Goal: Information Seeking & Learning: Learn about a topic

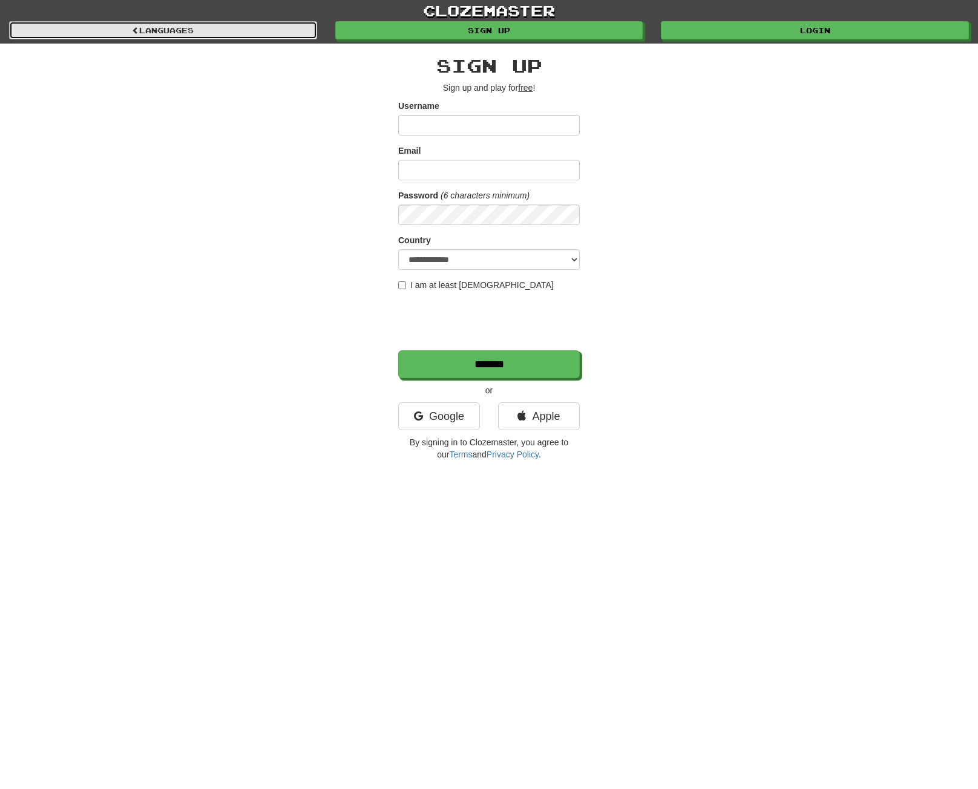
click at [210, 31] on link "Languages" at bounding box center [163, 30] width 308 height 18
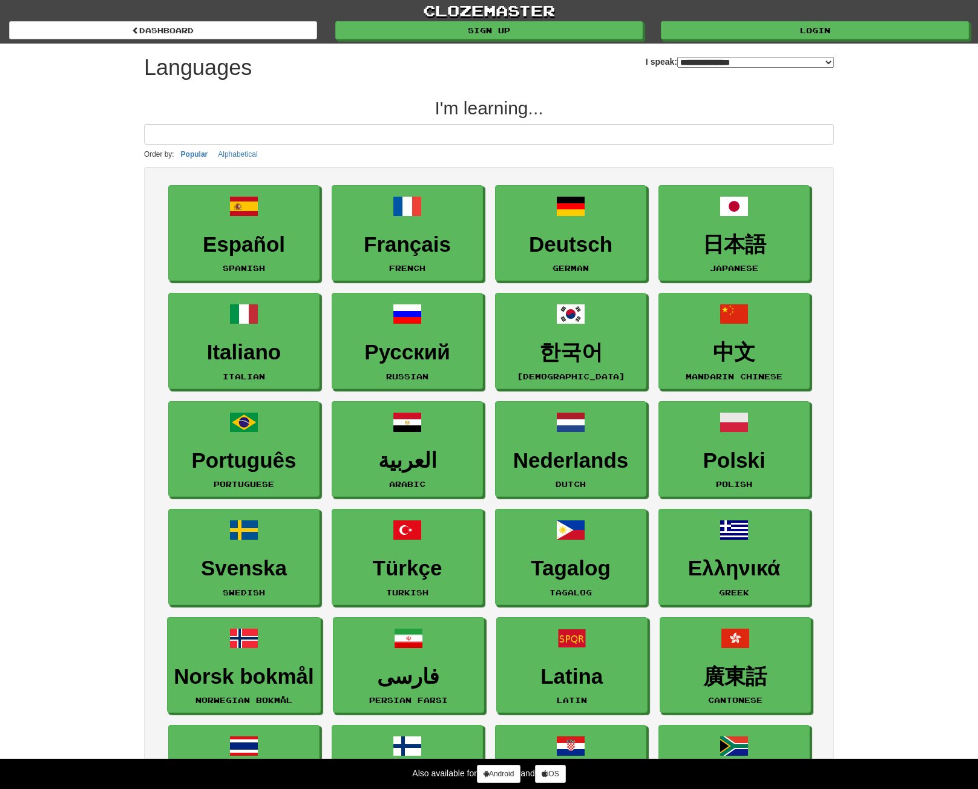
select select "*******"
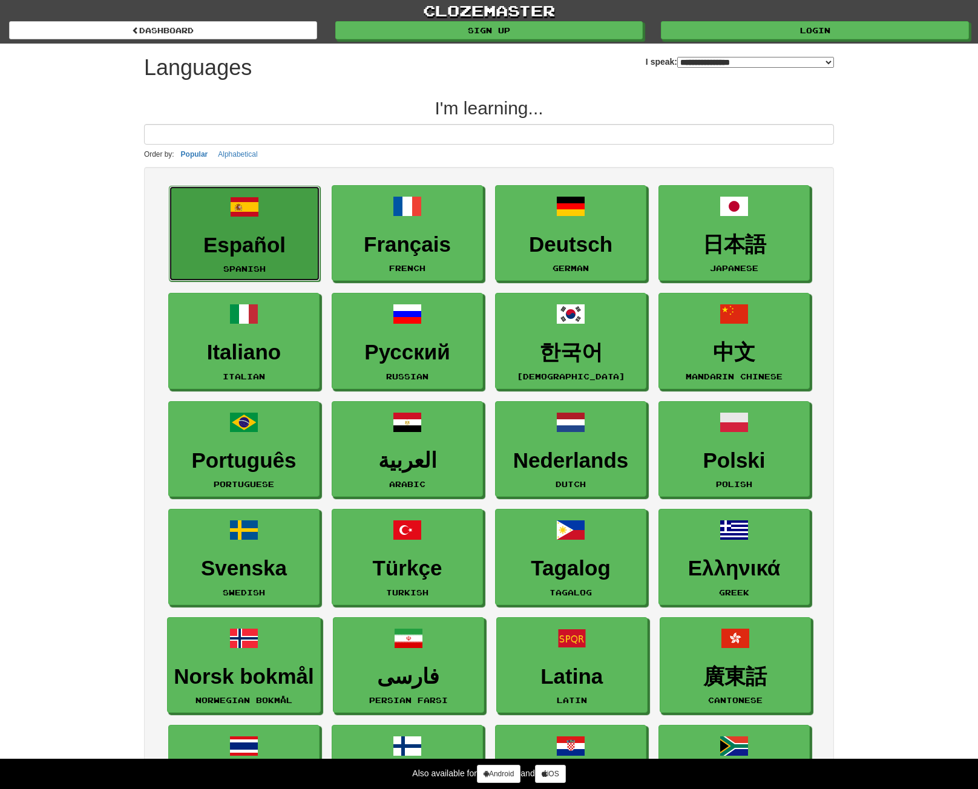
click at [263, 253] on h3 "Español" at bounding box center [244, 246] width 138 height 24
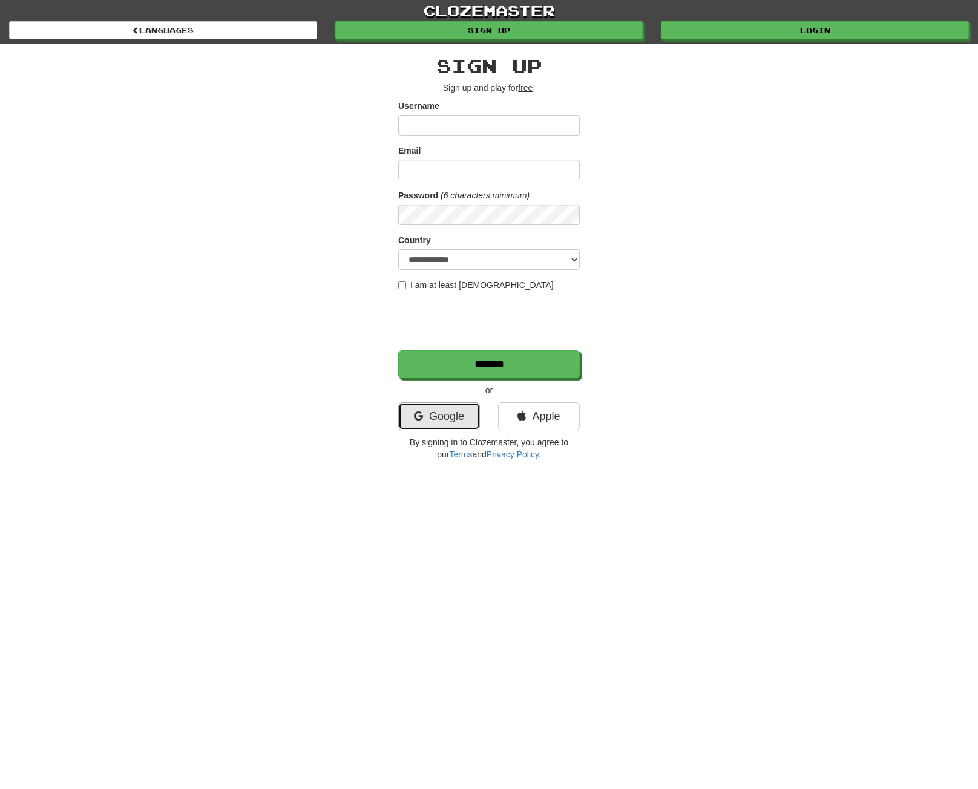
click at [448, 409] on link "Google" at bounding box center [439, 416] width 82 height 28
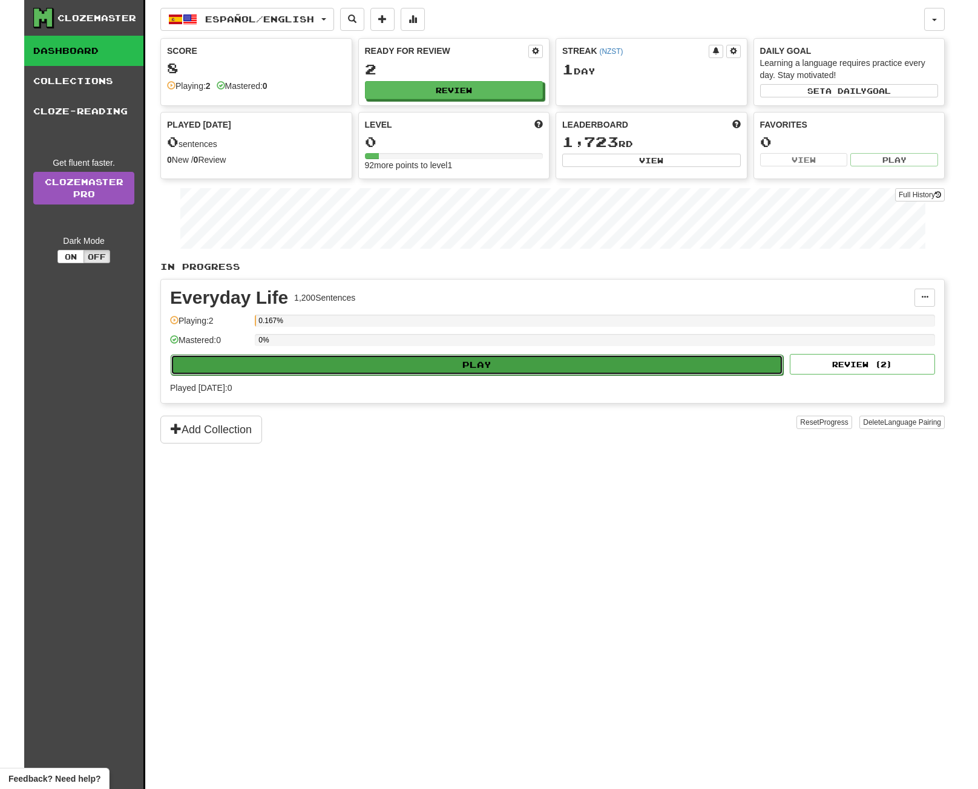
click at [471, 356] on button "Play" at bounding box center [477, 365] width 612 height 21
select select "**"
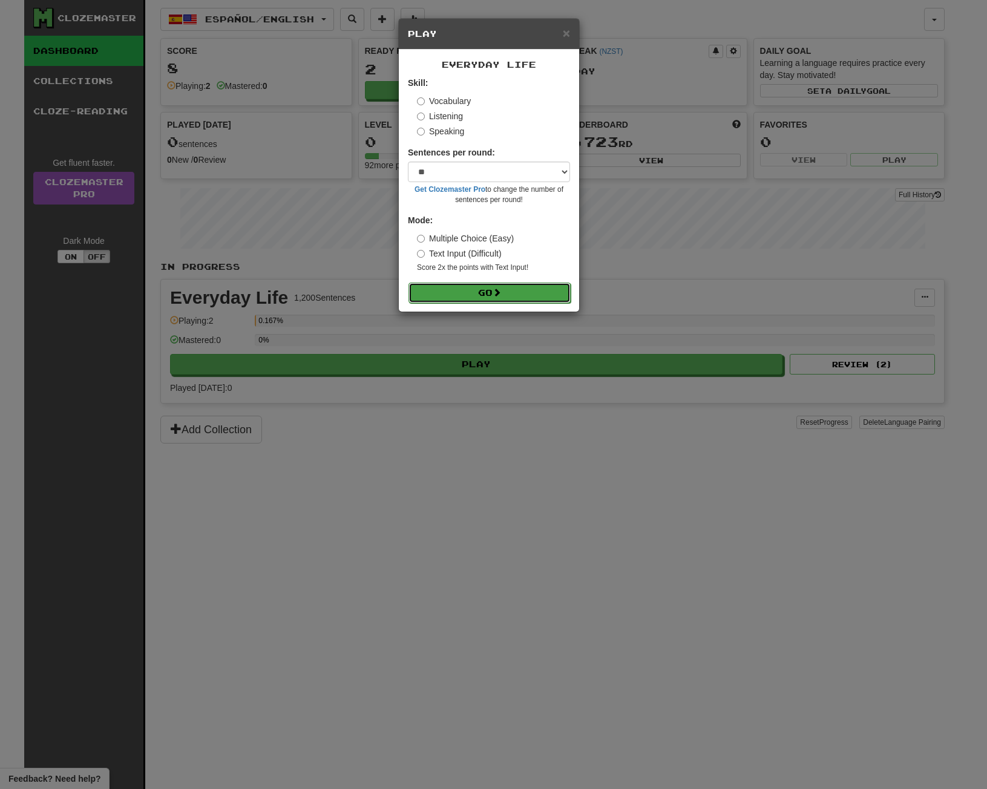
click at [494, 293] on button "Go" at bounding box center [489, 293] width 162 height 21
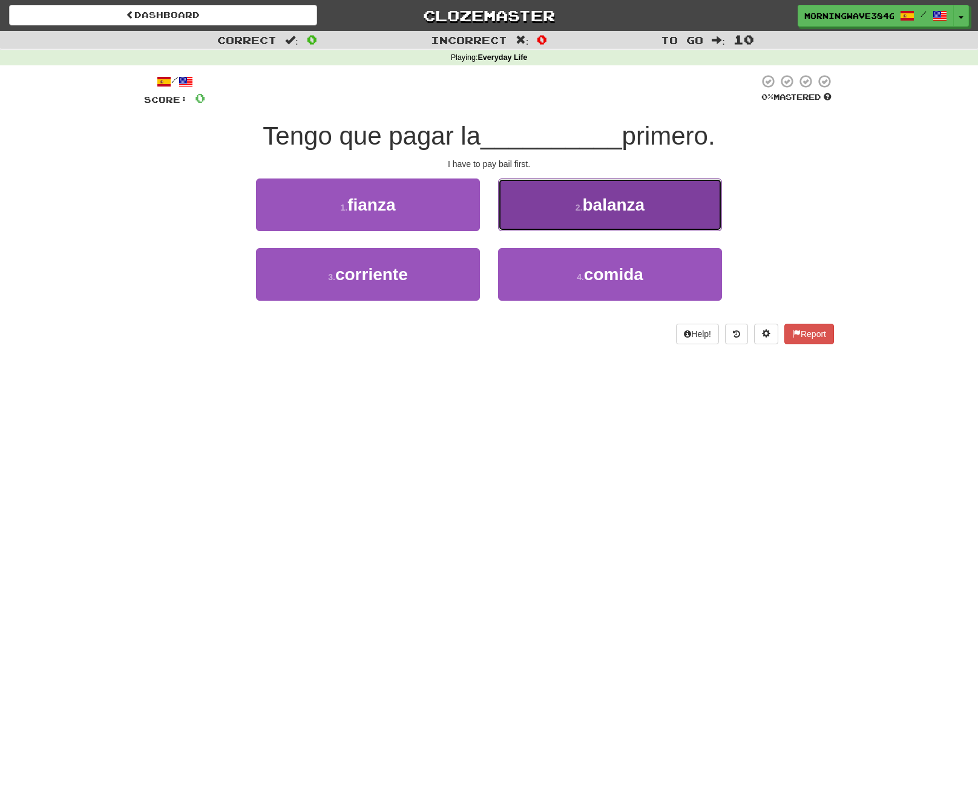
click at [632, 208] on span "balanza" at bounding box center [613, 204] width 62 height 19
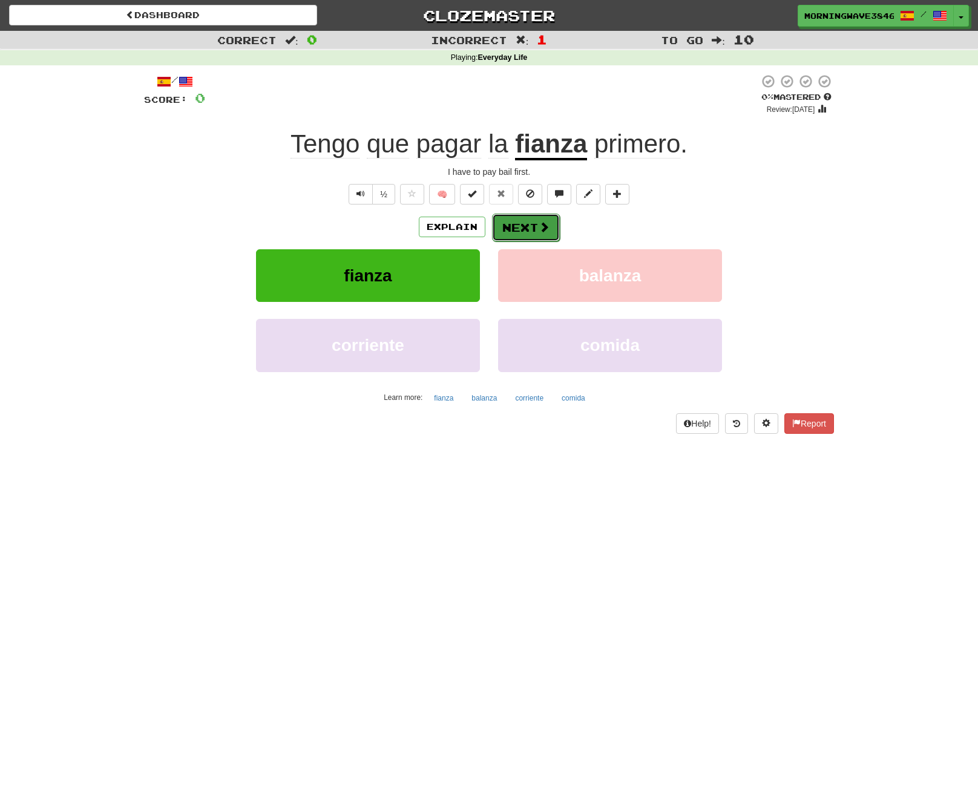
click at [540, 222] on span at bounding box center [543, 226] width 11 height 11
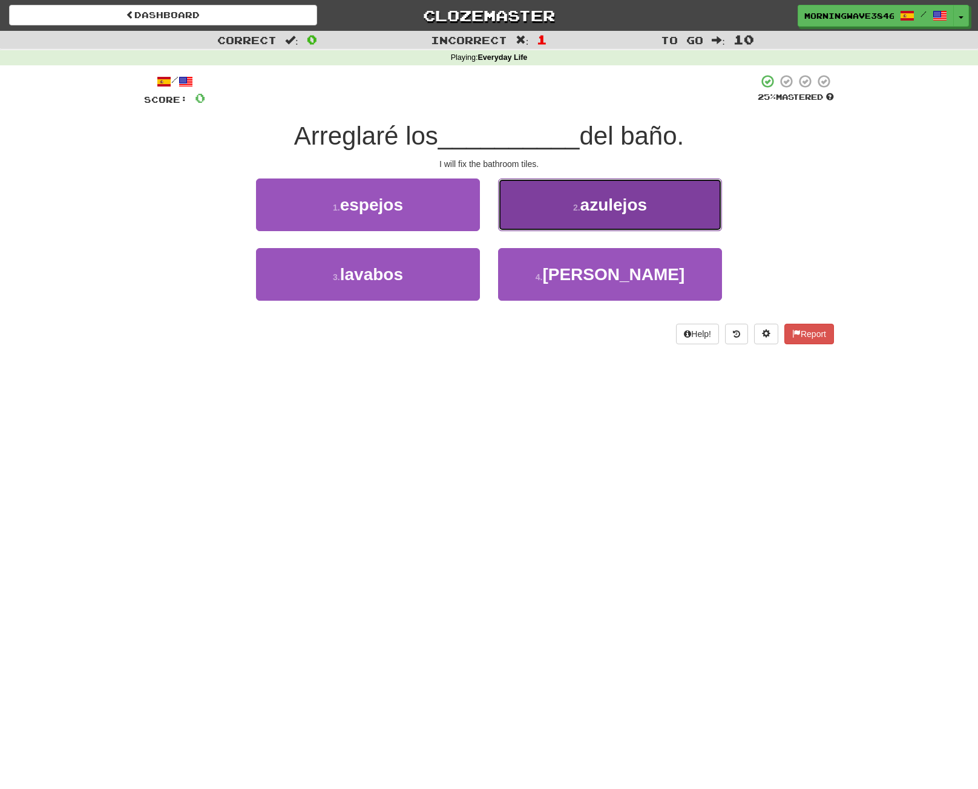
click at [554, 212] on button "2 . azulejos" at bounding box center [610, 204] width 224 height 53
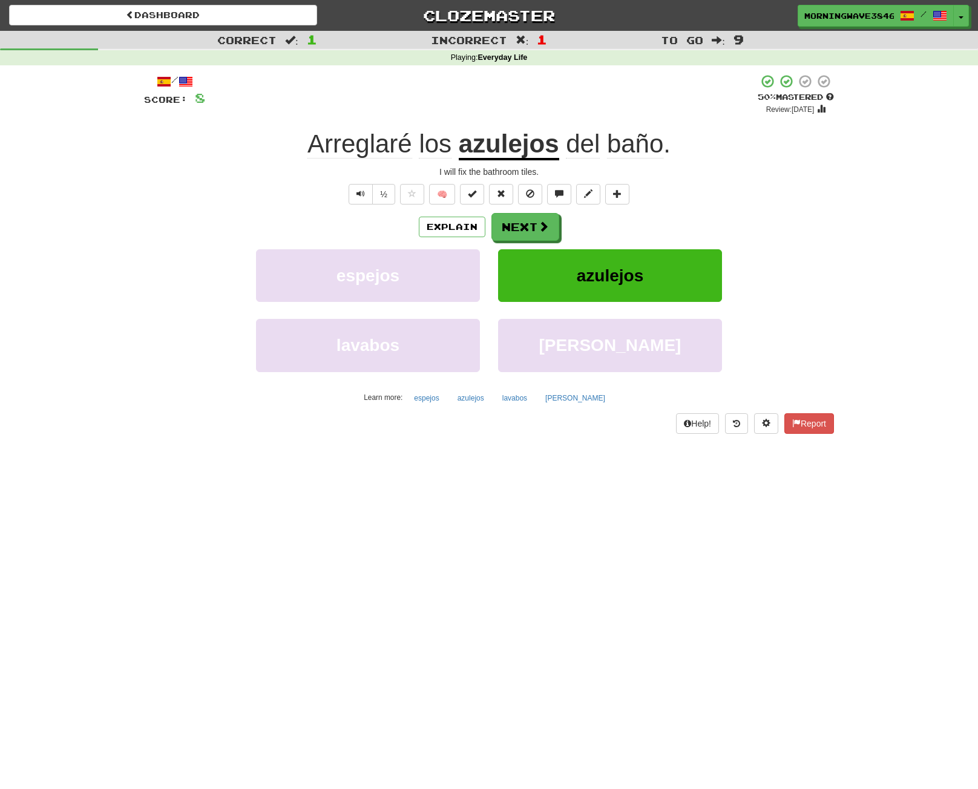
click at [419, 145] on span "Arreglaré" at bounding box center [435, 143] width 33 height 29
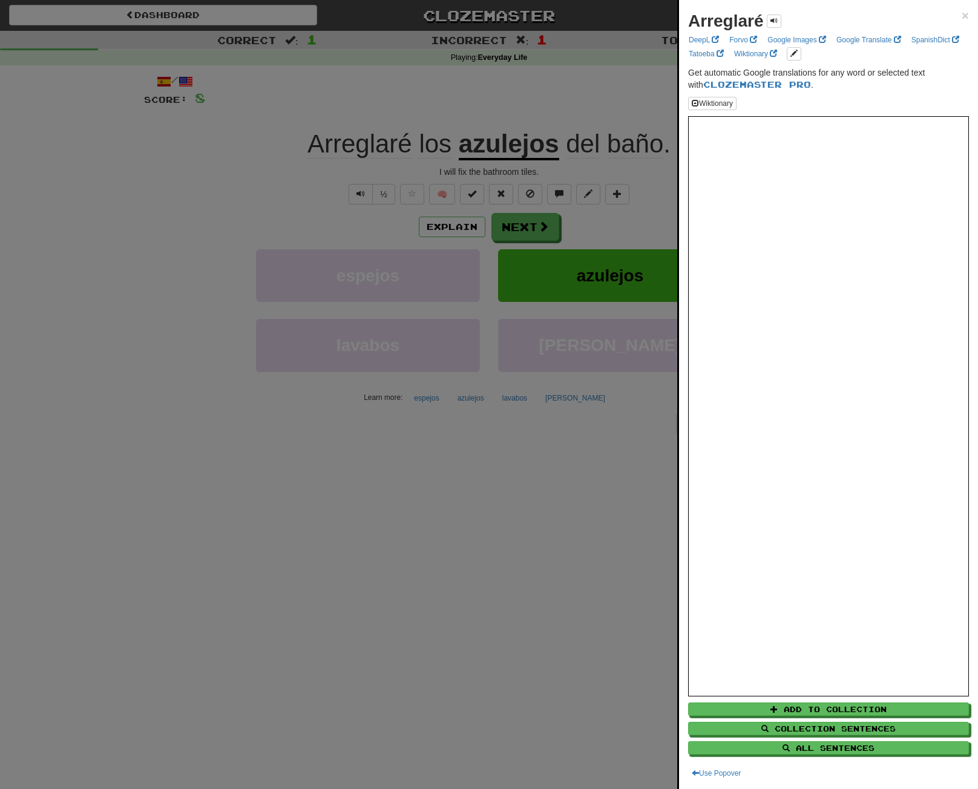
click at [571, 190] on div at bounding box center [489, 394] width 978 height 789
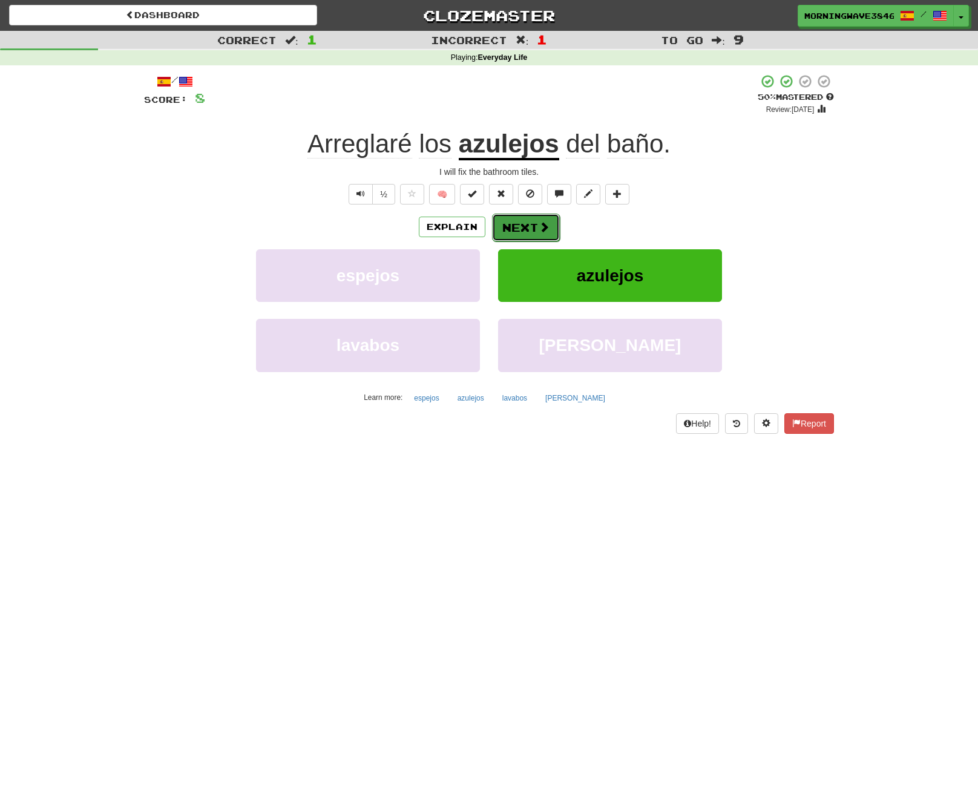
click at [538, 218] on button "Next" at bounding box center [526, 228] width 68 height 28
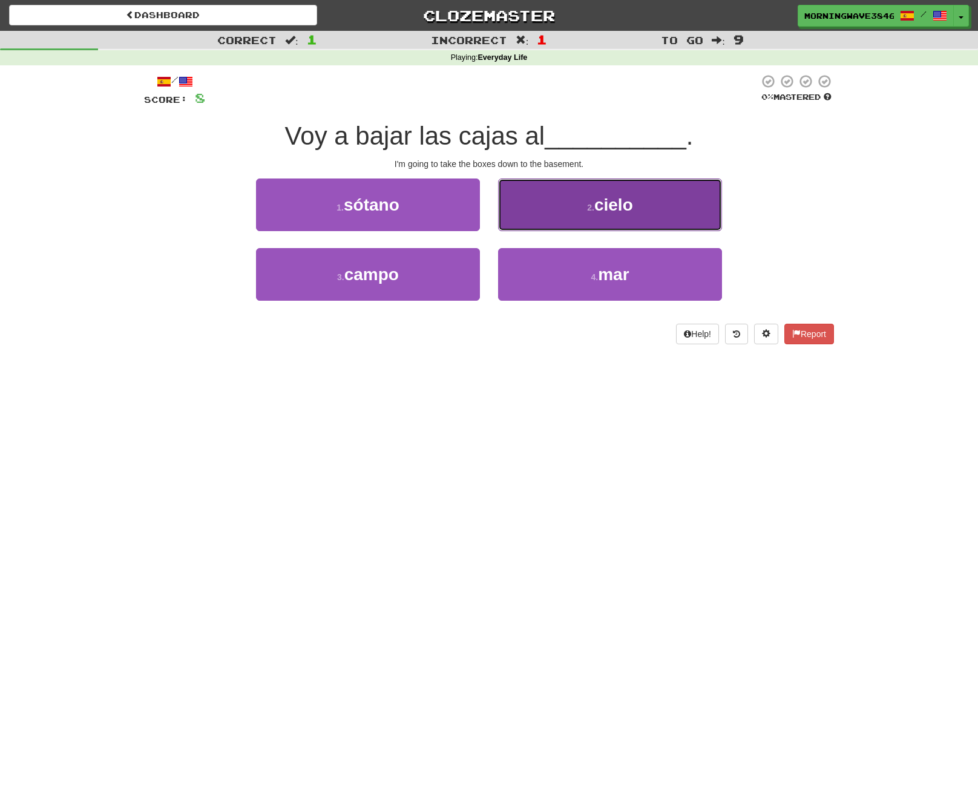
click at [585, 208] on button "2 . cielo" at bounding box center [610, 204] width 224 height 53
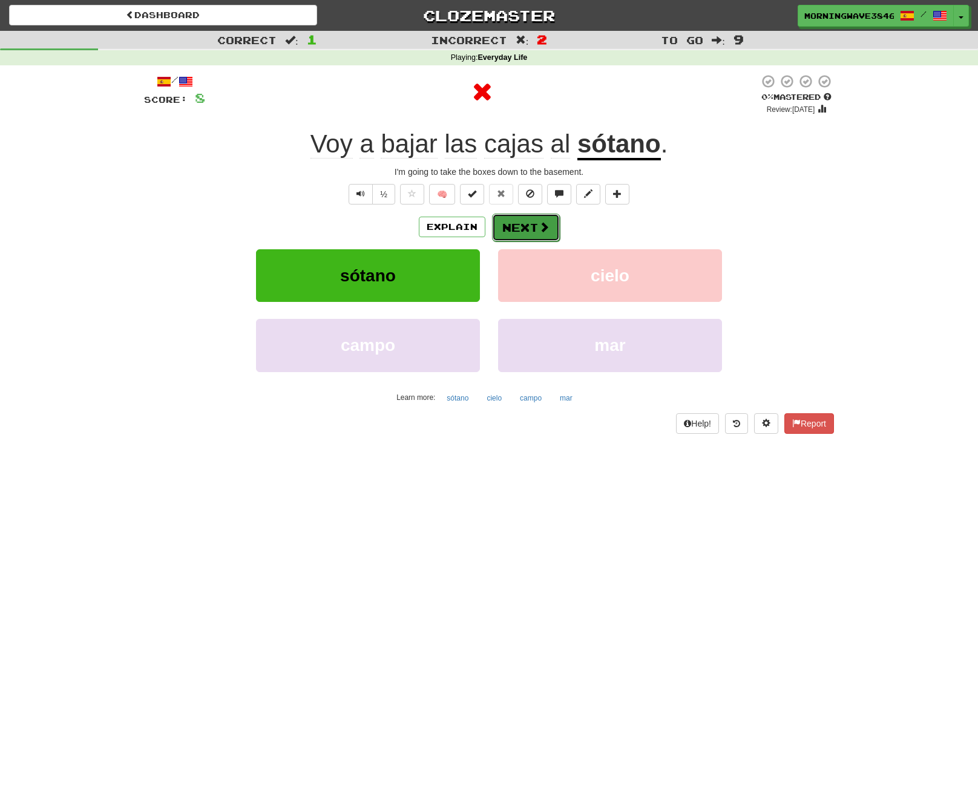
click at [529, 224] on button "Next" at bounding box center [526, 228] width 68 height 28
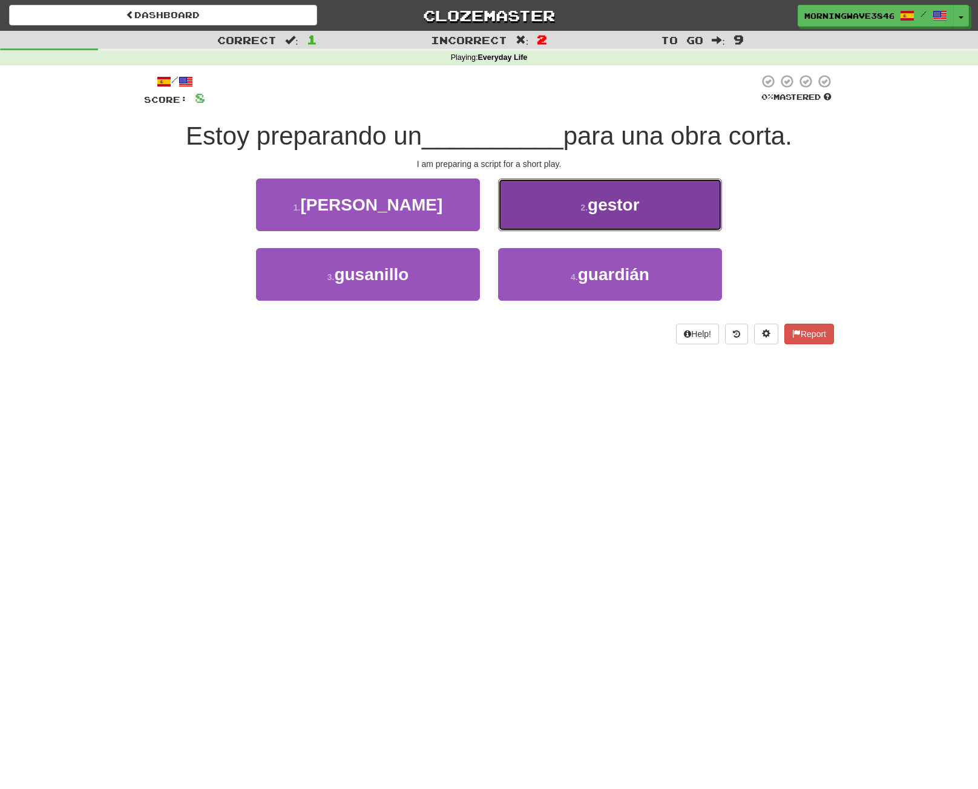
click at [616, 211] on span "gestor" at bounding box center [613, 204] width 52 height 19
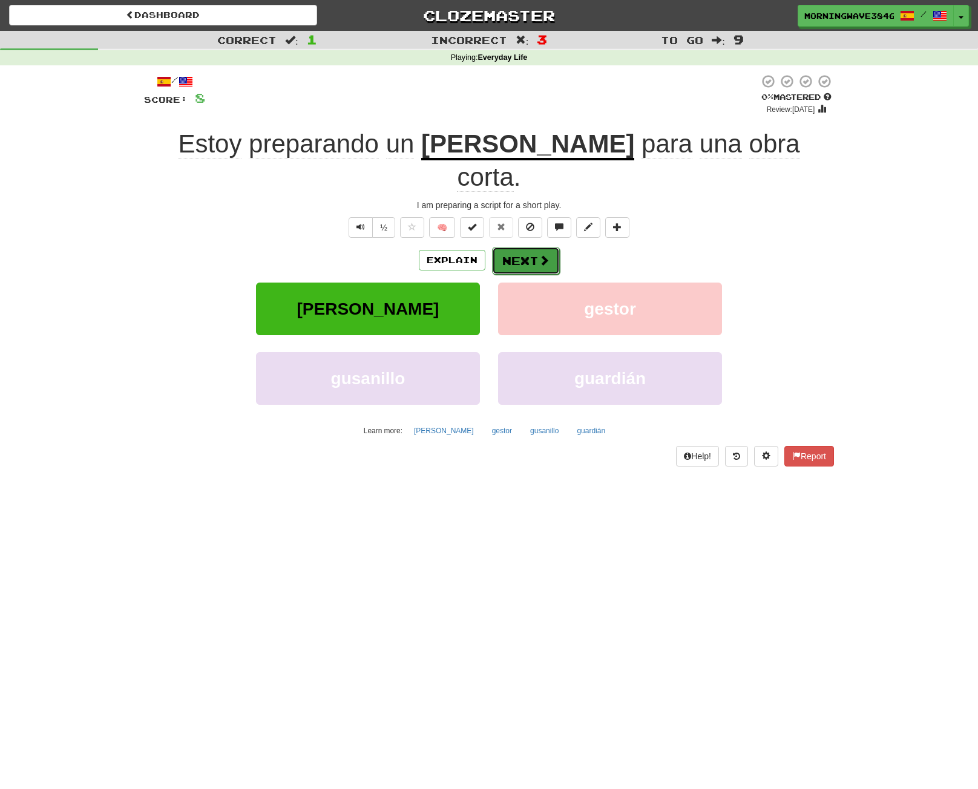
click at [546, 255] on span at bounding box center [543, 260] width 11 height 11
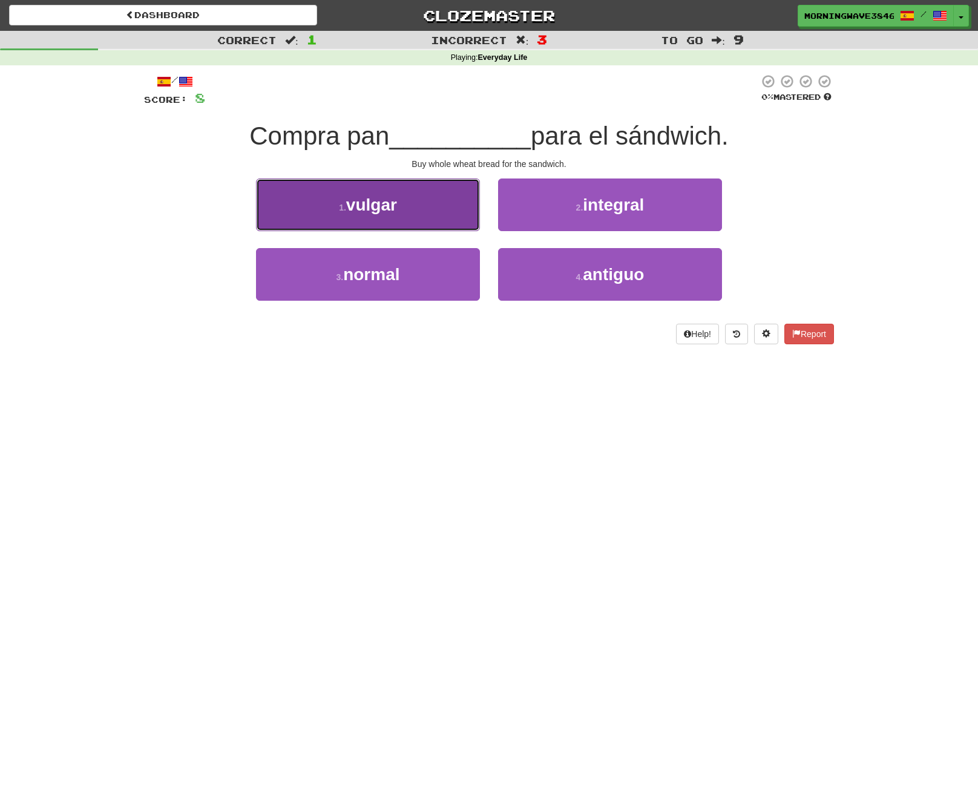
click at [399, 210] on button "1 . vulgar" at bounding box center [368, 204] width 224 height 53
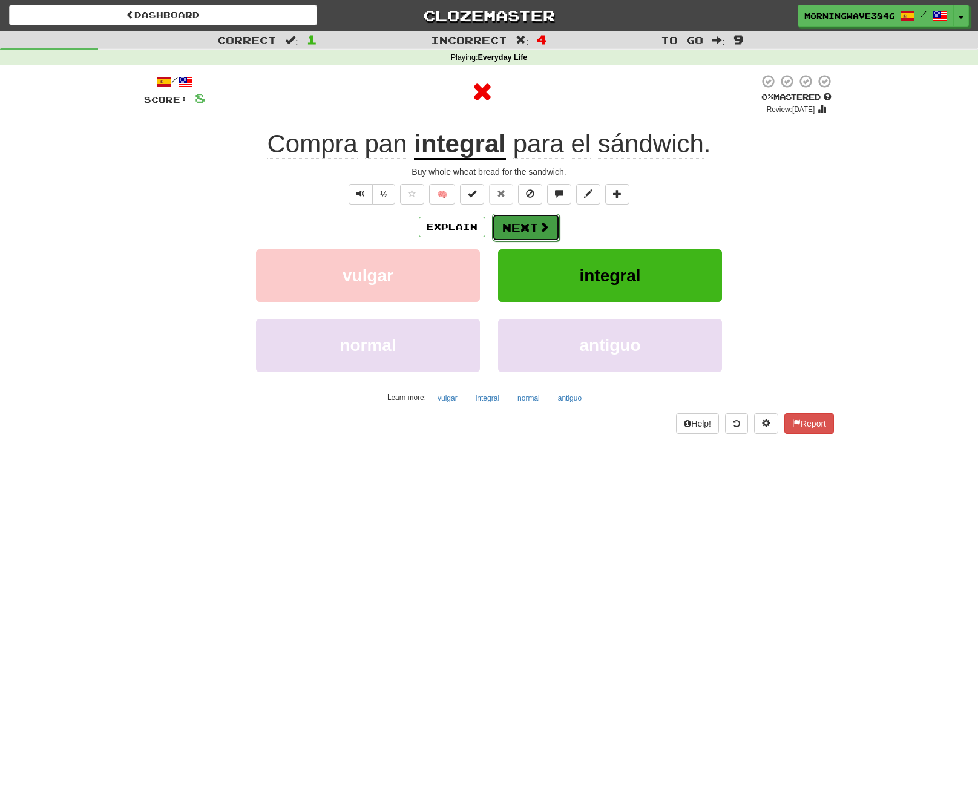
click at [543, 221] on span at bounding box center [543, 226] width 11 height 11
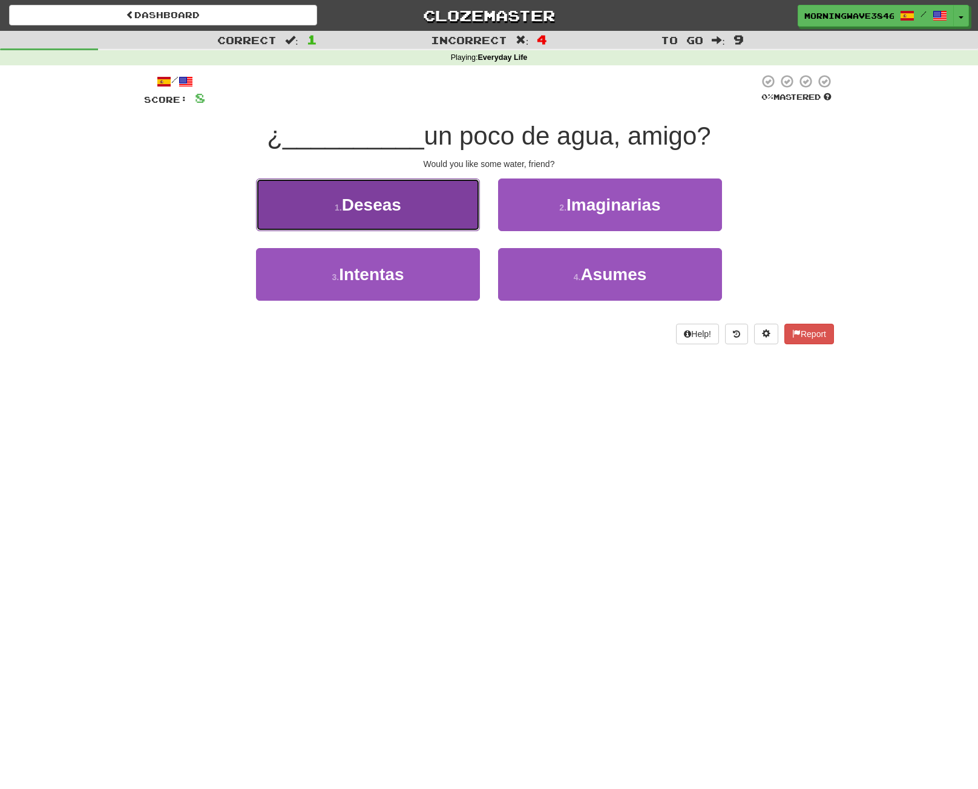
click at [450, 224] on button "1 . Deseas" at bounding box center [368, 204] width 224 height 53
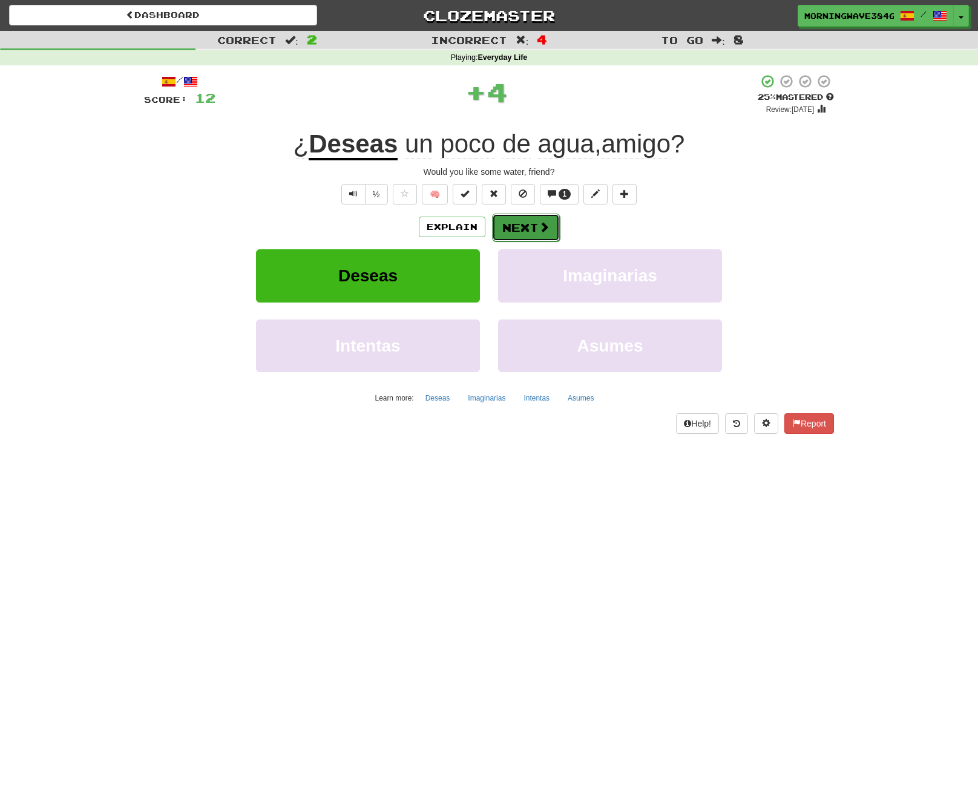
click at [530, 216] on button "Next" at bounding box center [526, 228] width 68 height 28
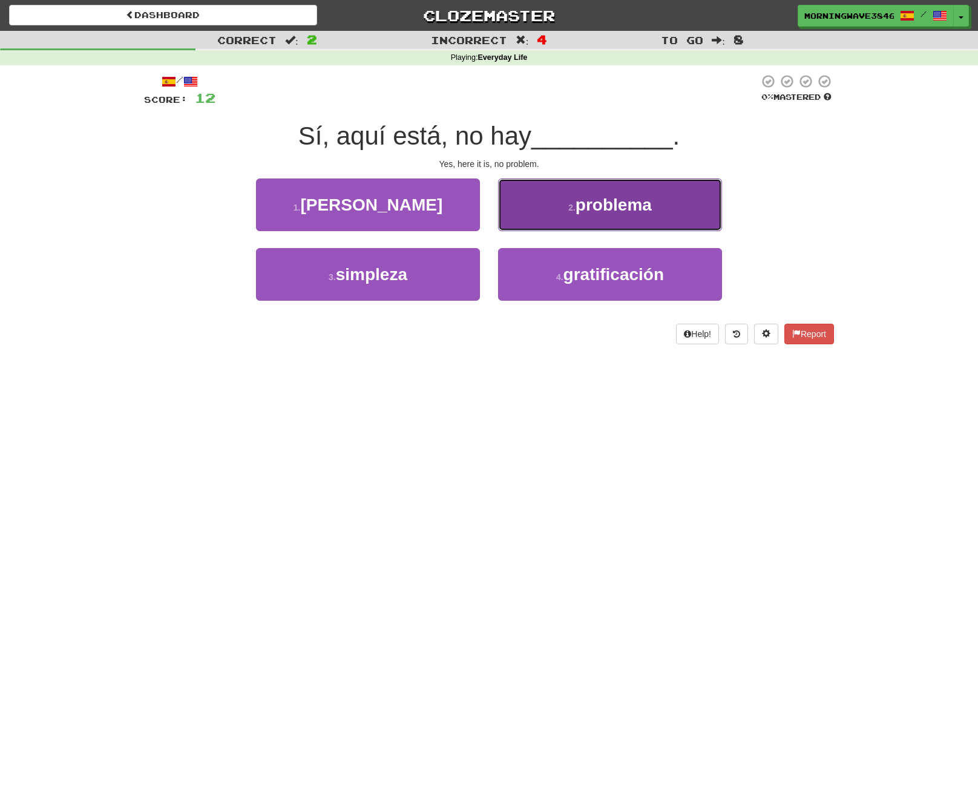
click at [605, 197] on span "problema" at bounding box center [613, 204] width 76 height 19
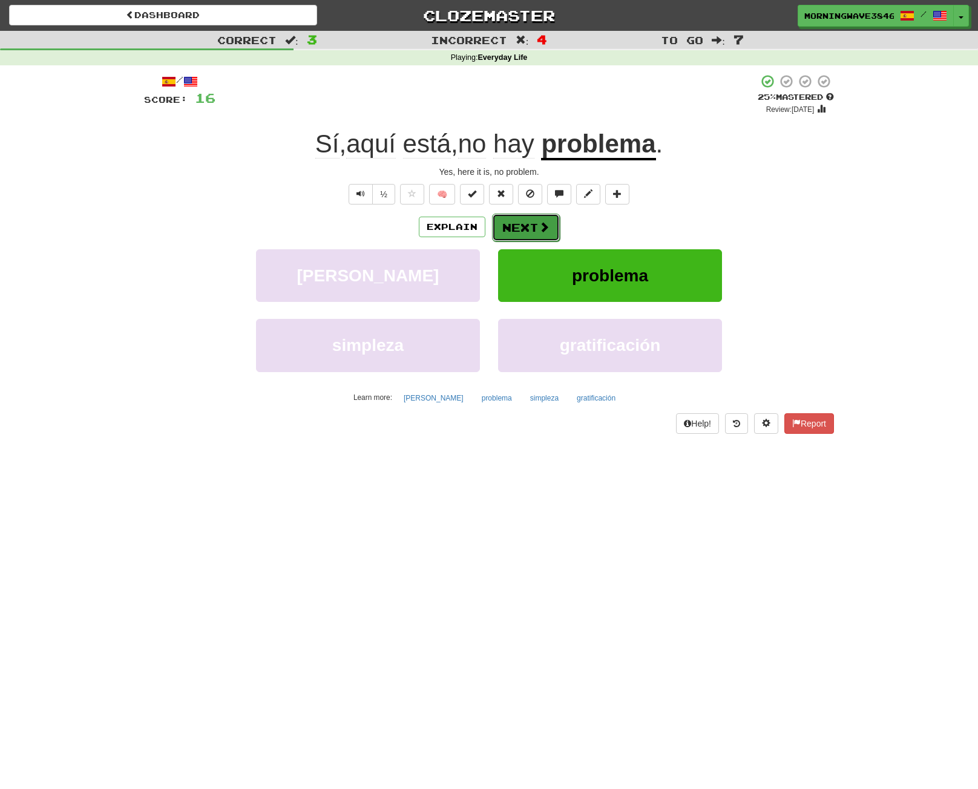
click at [550, 235] on button "Next" at bounding box center [526, 228] width 68 height 28
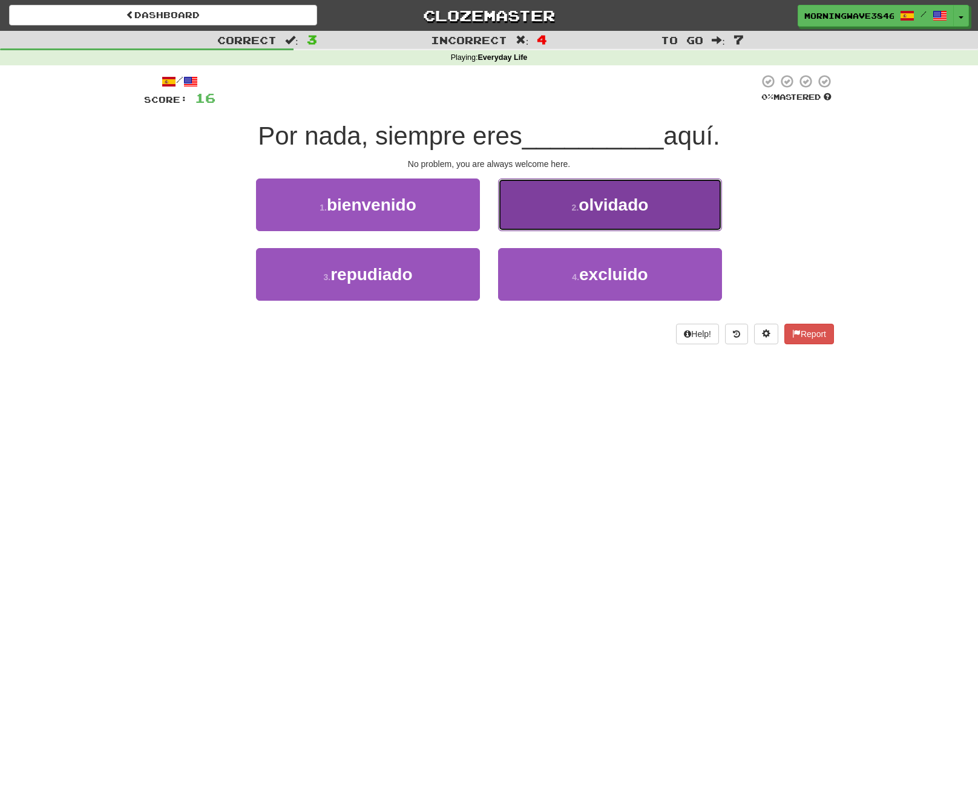
click at [539, 217] on button "2 . olvidado" at bounding box center [610, 204] width 224 height 53
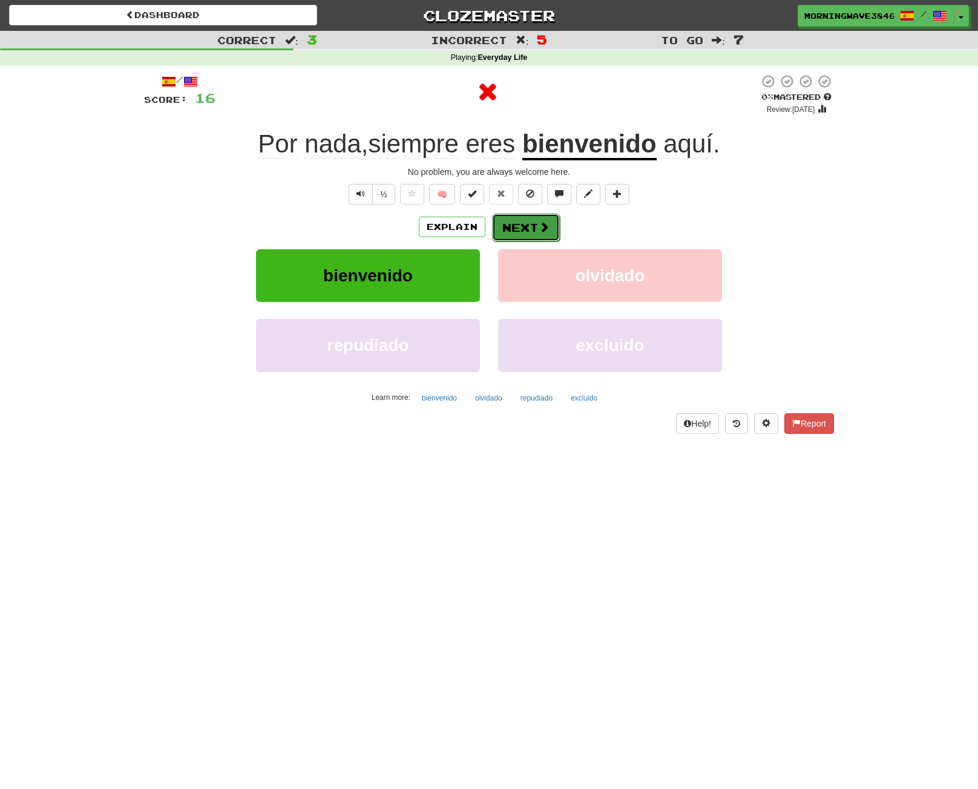
click at [517, 226] on button "Next" at bounding box center [526, 228] width 68 height 28
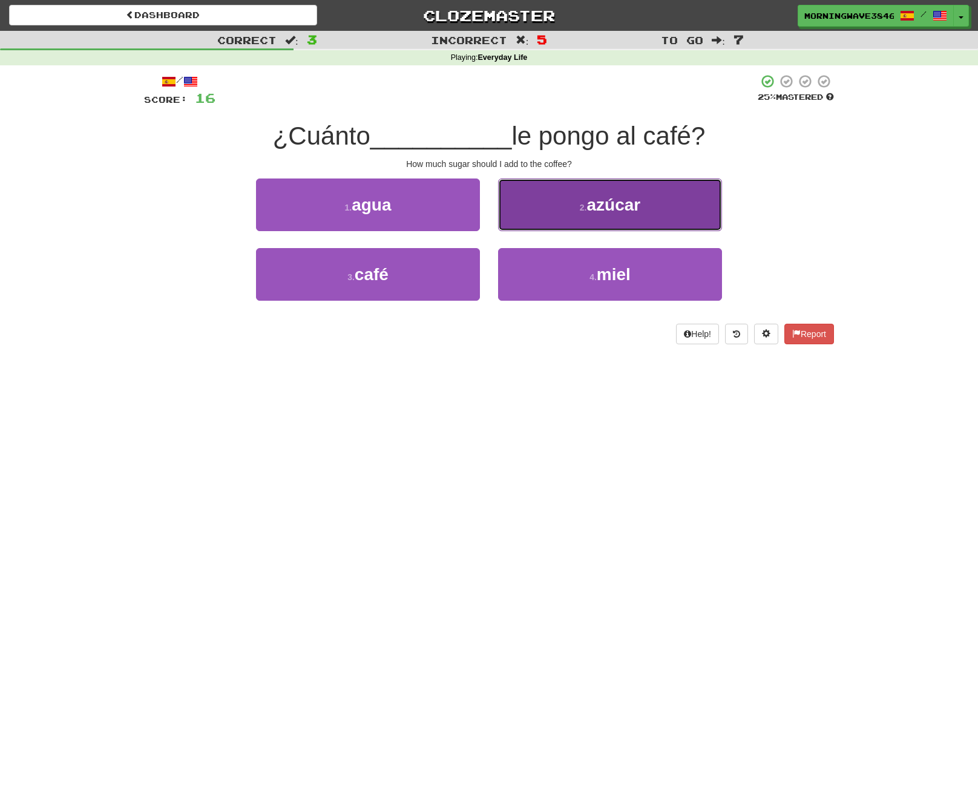
click at [609, 218] on button "2 . azúcar" at bounding box center [610, 204] width 224 height 53
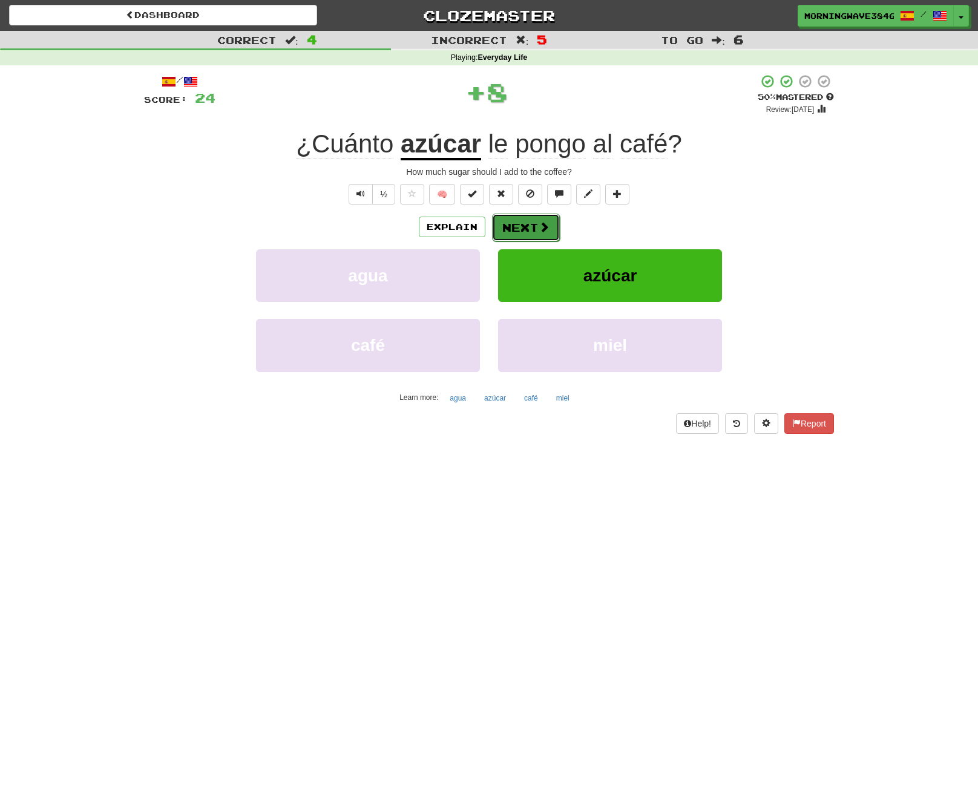
click at [525, 220] on button "Next" at bounding box center [526, 228] width 68 height 28
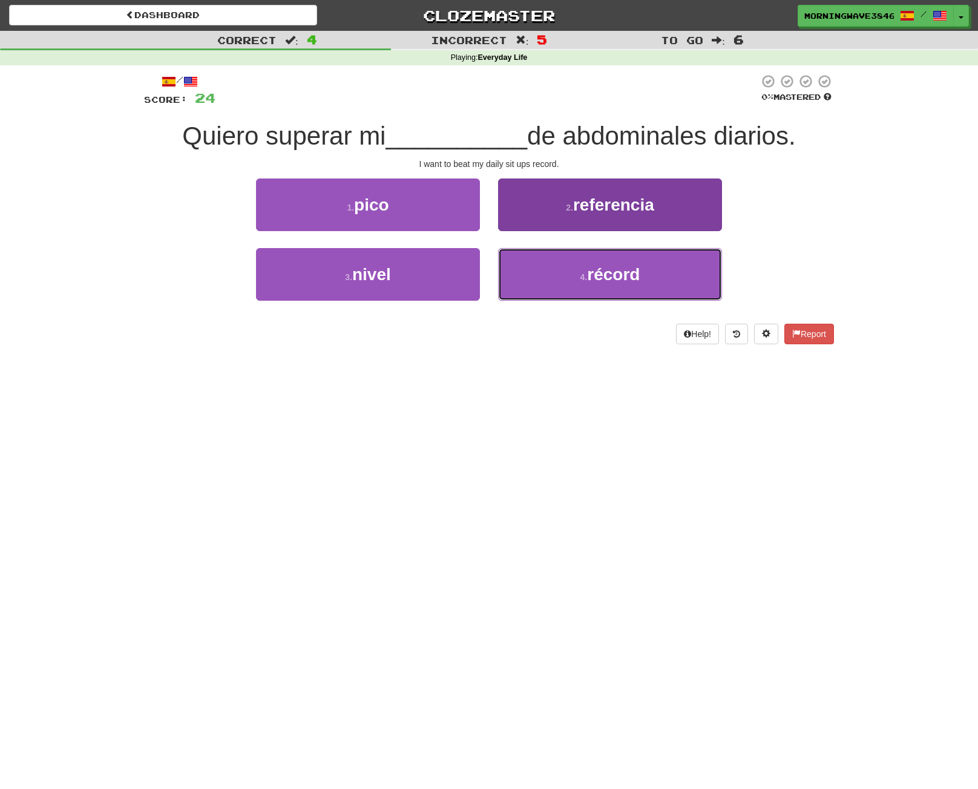
click at [604, 278] on span "récord" at bounding box center [613, 274] width 53 height 19
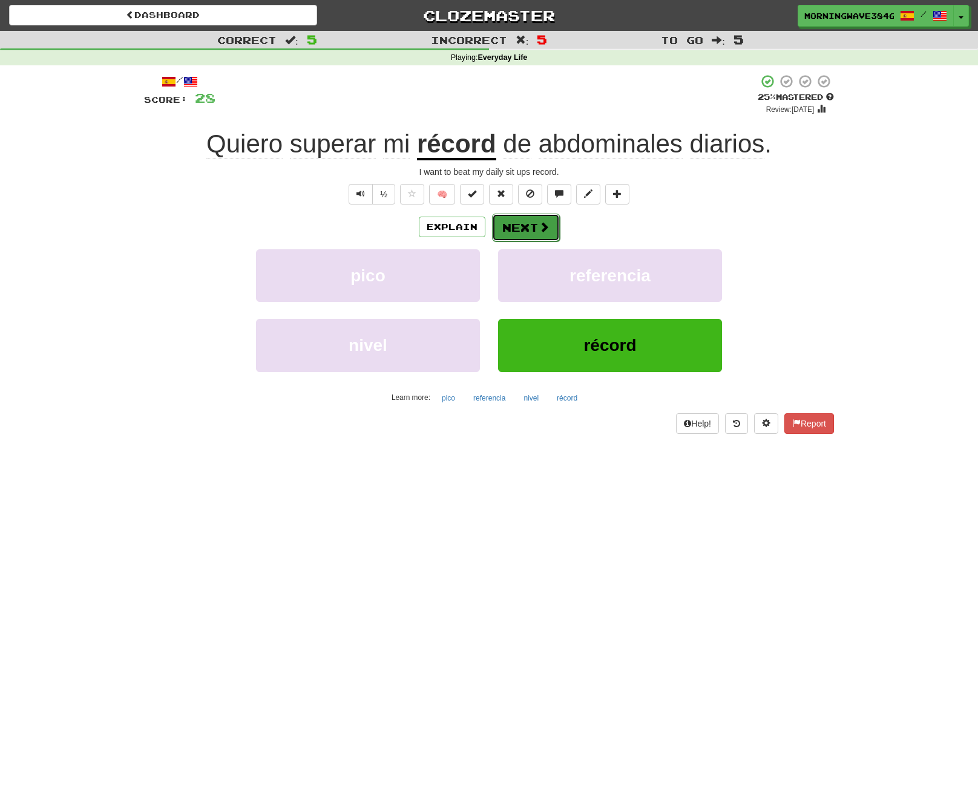
click at [543, 226] on span at bounding box center [543, 226] width 11 height 11
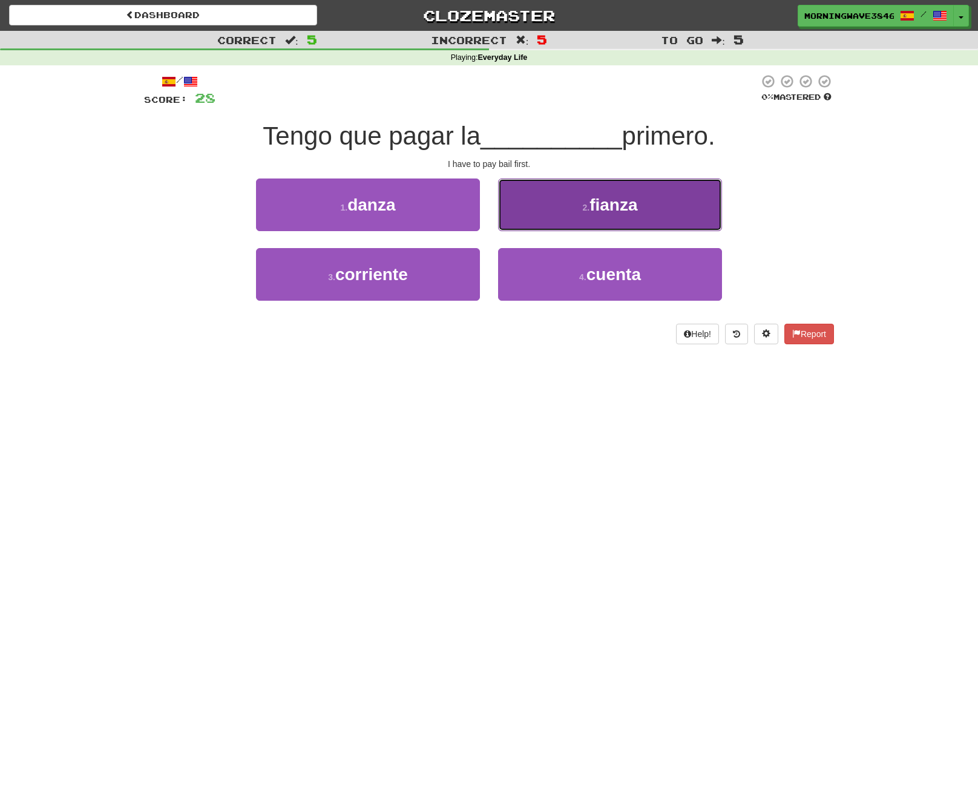
click at [620, 217] on button "2 . fianza" at bounding box center [610, 204] width 224 height 53
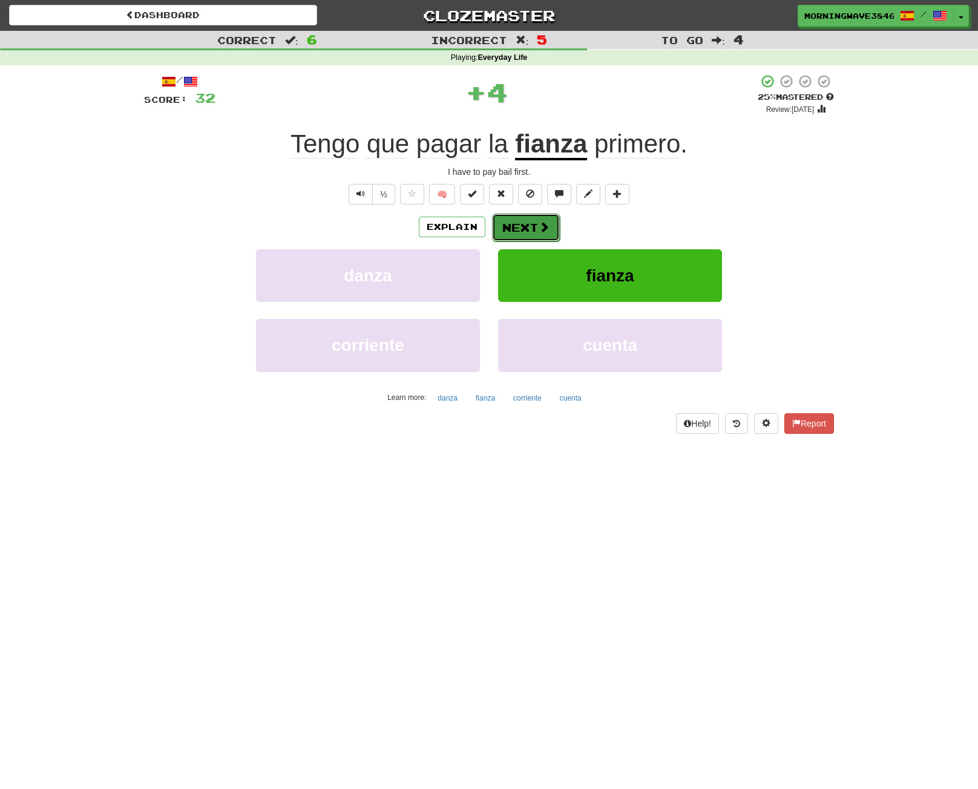
click at [556, 221] on button "Next" at bounding box center [526, 228] width 68 height 28
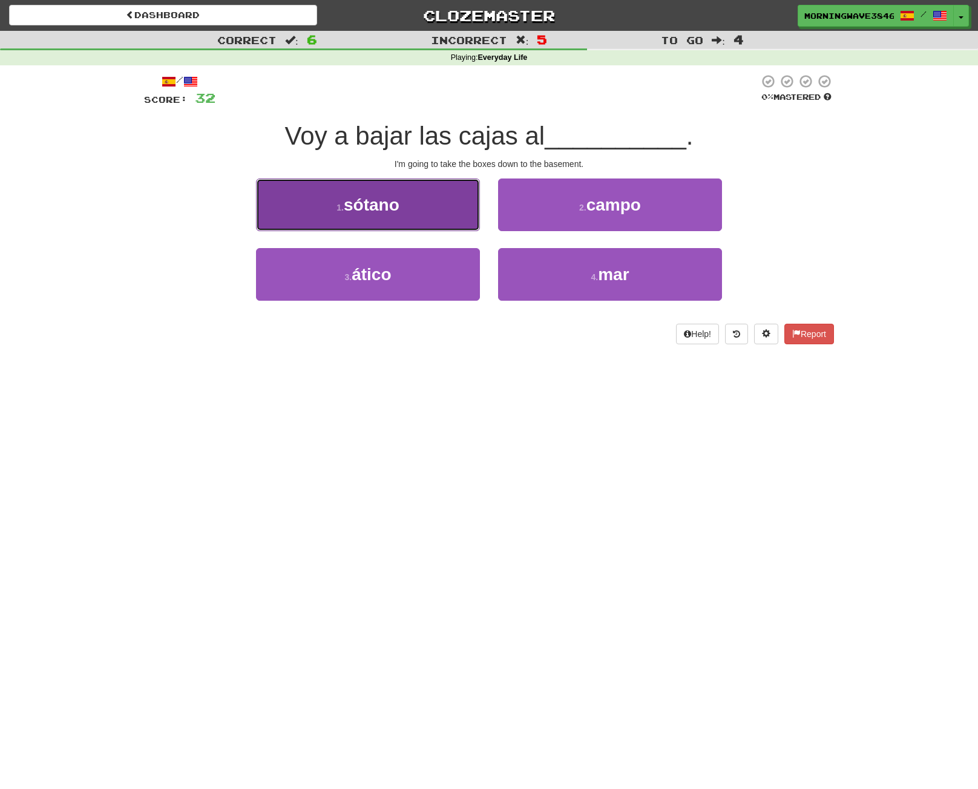
click at [443, 205] on button "1 . sótano" at bounding box center [368, 204] width 224 height 53
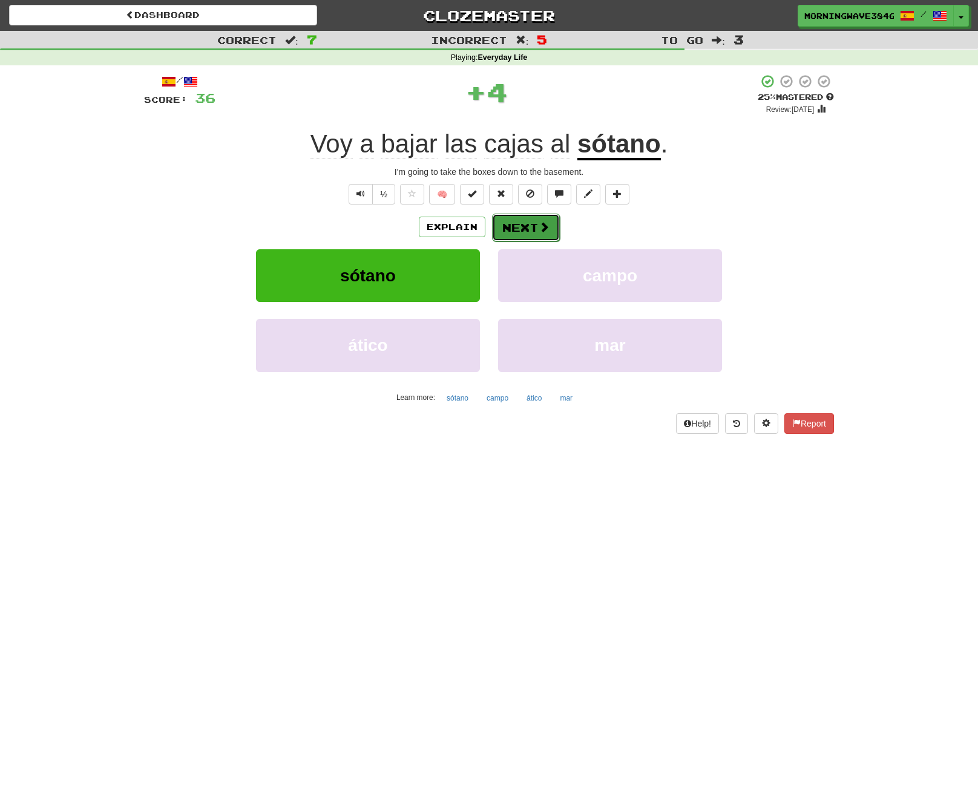
click at [552, 224] on button "Next" at bounding box center [526, 228] width 68 height 28
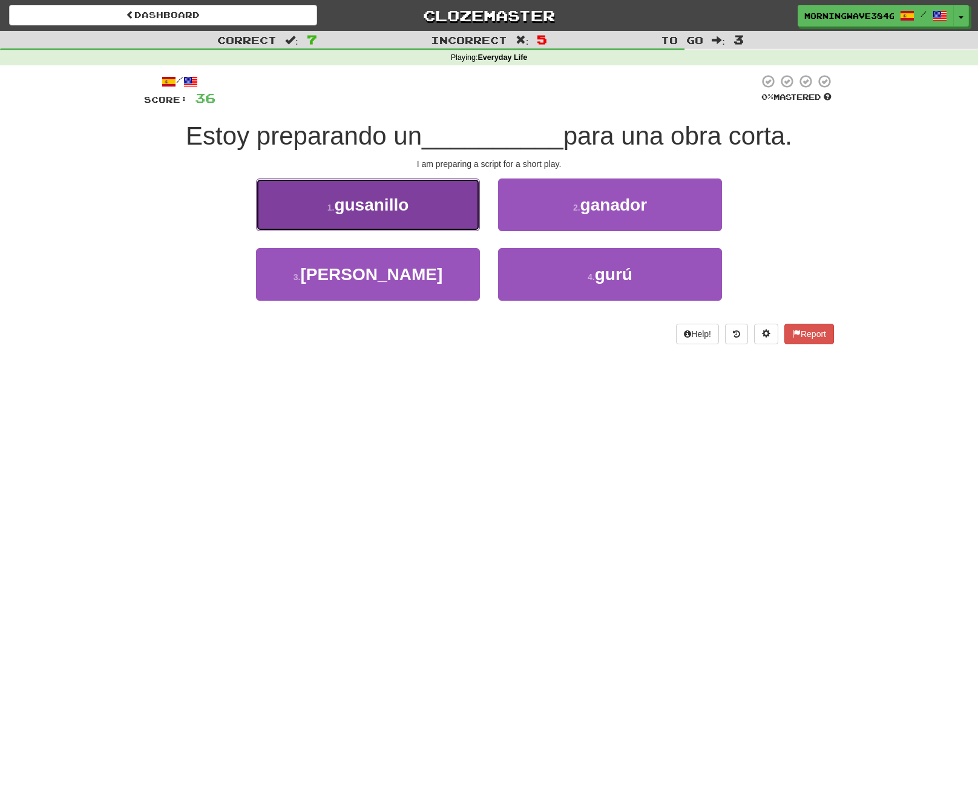
click at [452, 219] on button "1 . [GEOGRAPHIC_DATA]" at bounding box center [368, 204] width 224 height 53
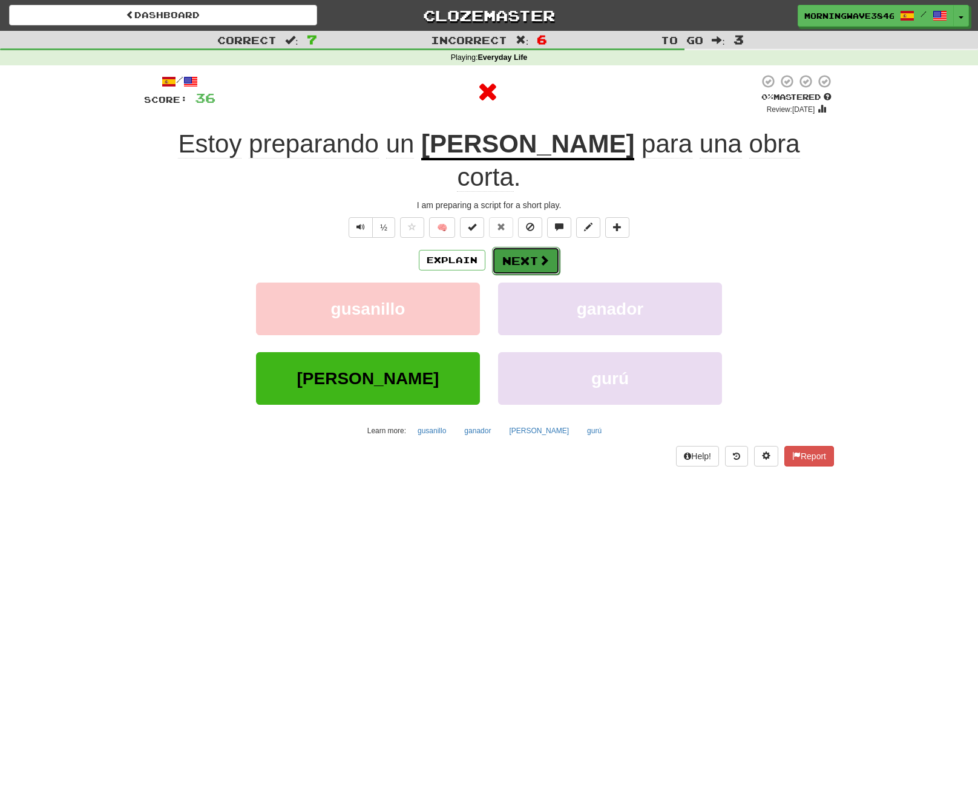
click at [545, 255] on span at bounding box center [543, 260] width 11 height 11
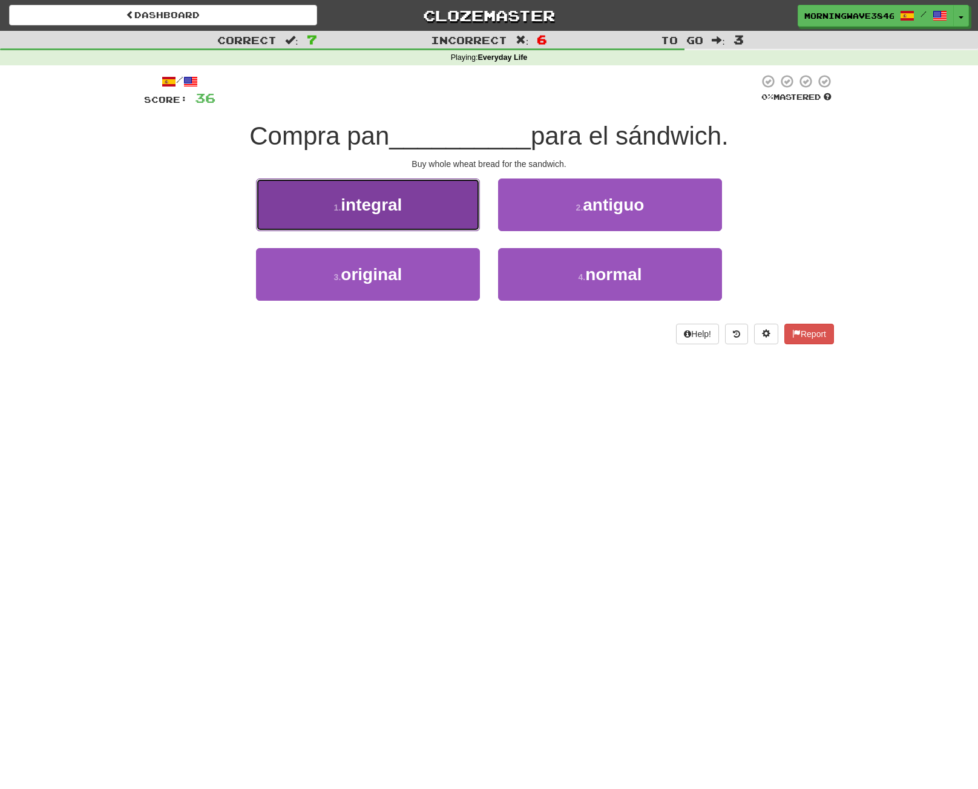
click at [452, 205] on button "1 . integral" at bounding box center [368, 204] width 224 height 53
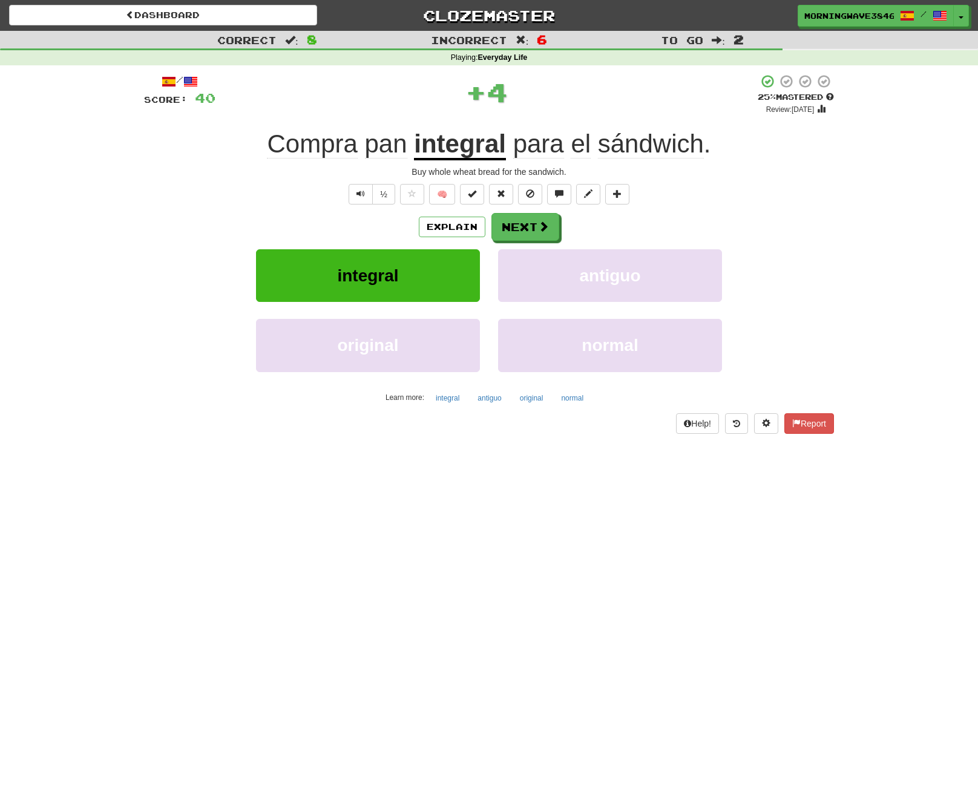
click at [466, 148] on u "integral" at bounding box center [460, 144] width 92 height 31
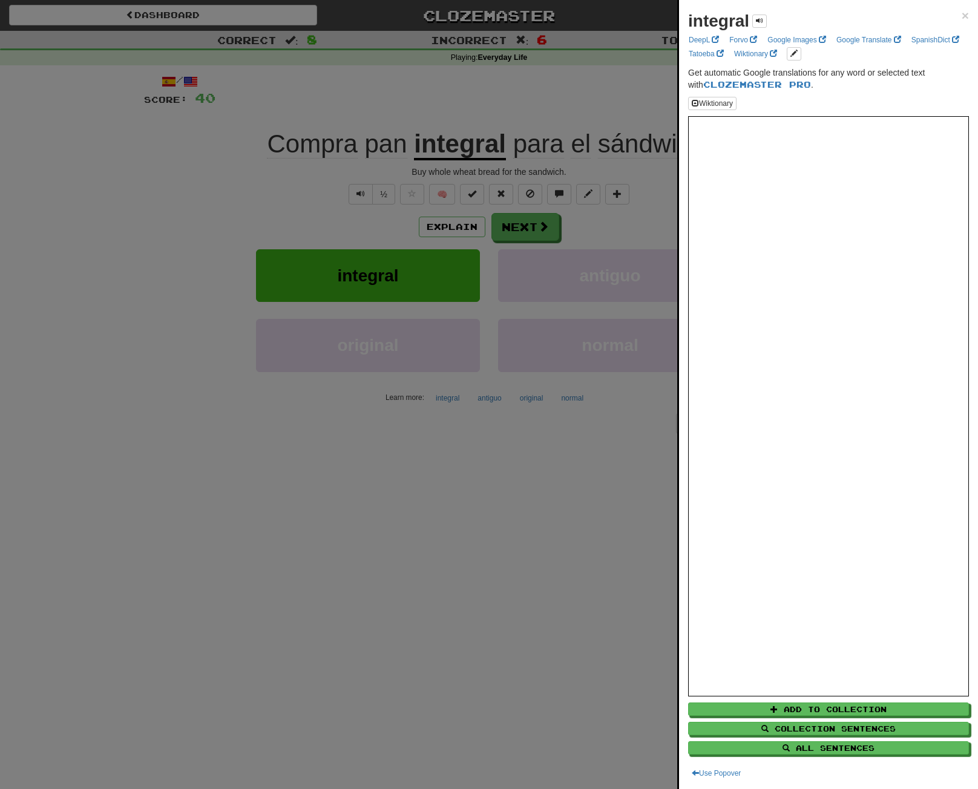
click at [615, 245] on div at bounding box center [489, 394] width 978 height 789
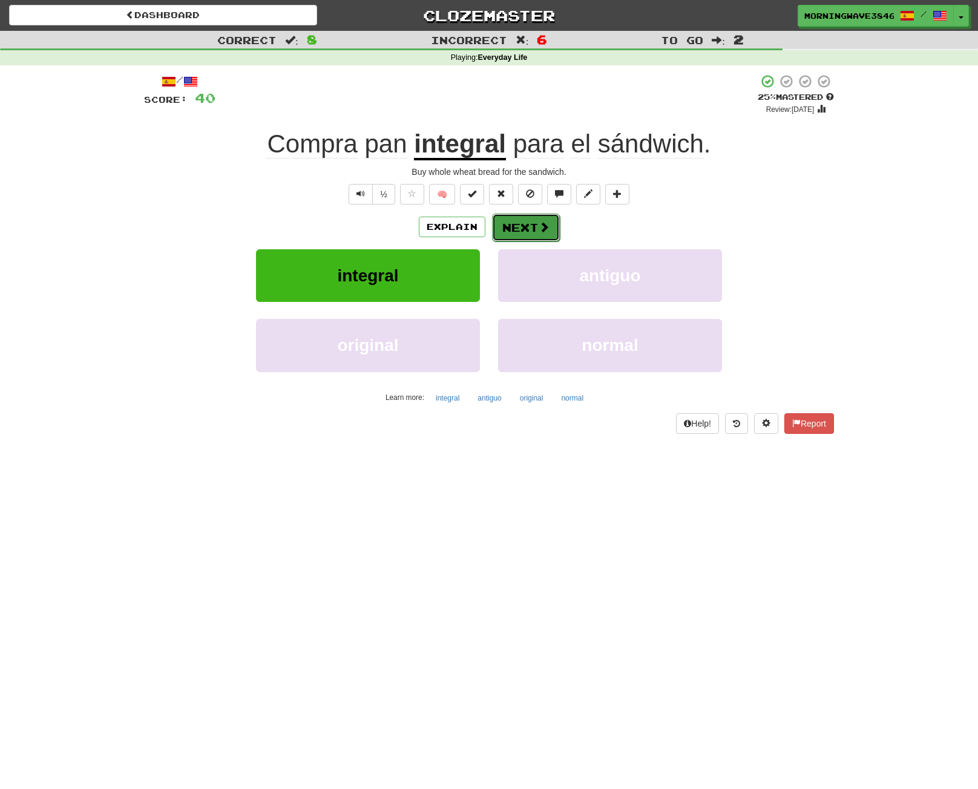
click at [509, 229] on button "Next" at bounding box center [526, 228] width 68 height 28
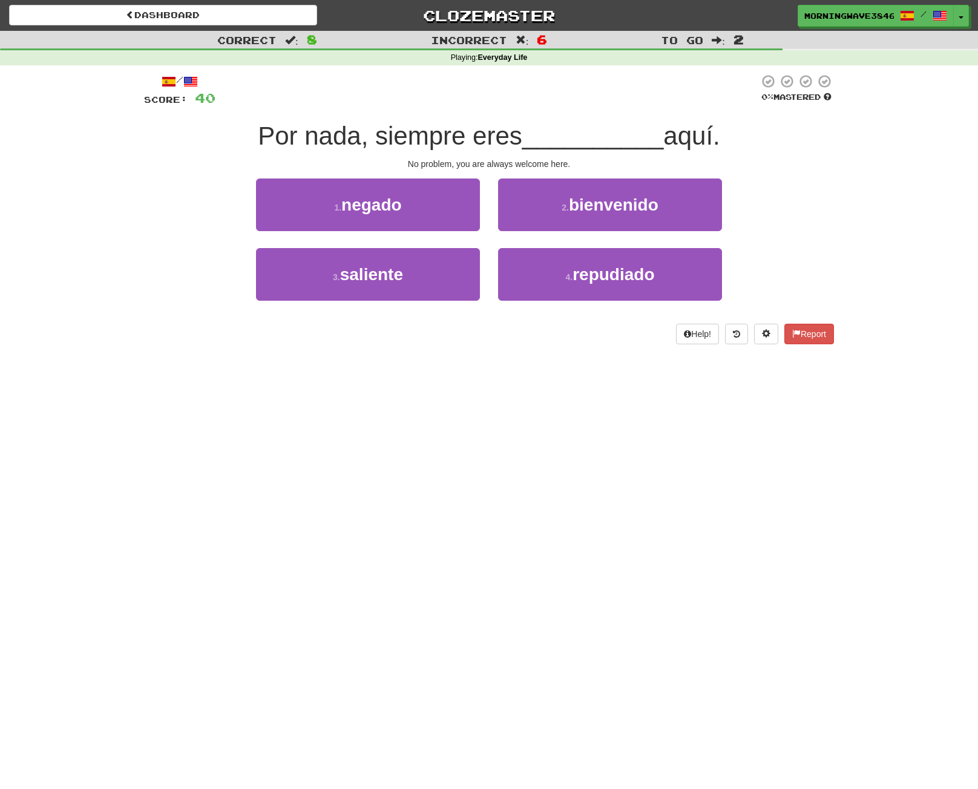
click at [332, 144] on span "Por nada, siempre eres" at bounding box center [390, 136] width 264 height 28
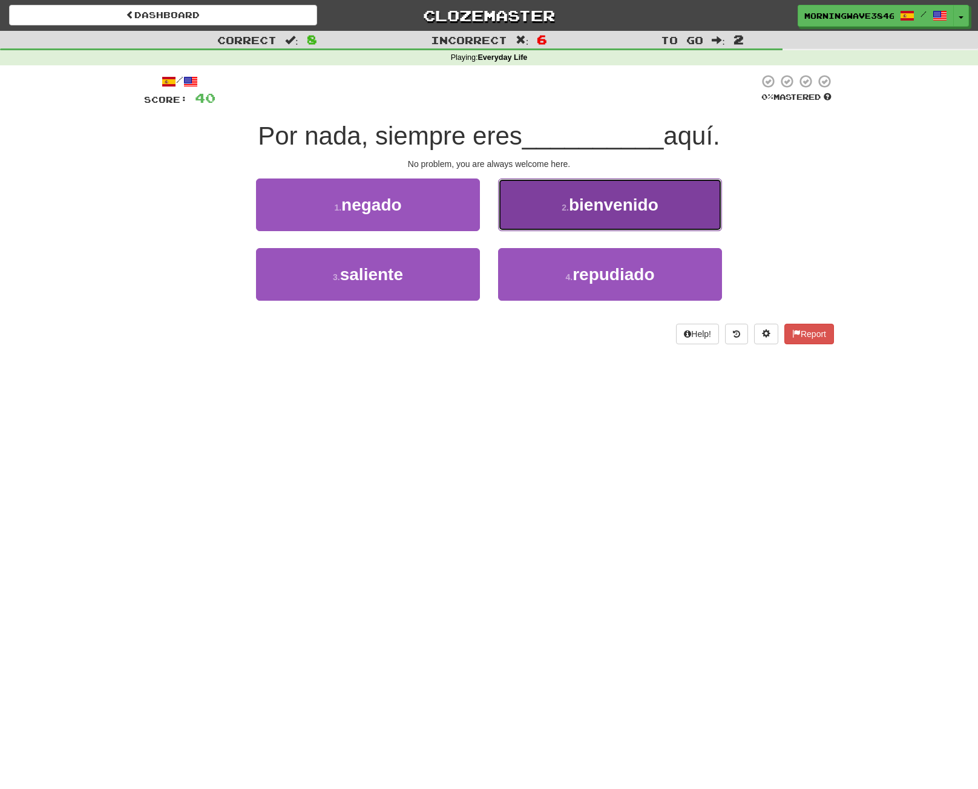
click at [626, 220] on button "2 . bienvenido" at bounding box center [610, 204] width 224 height 53
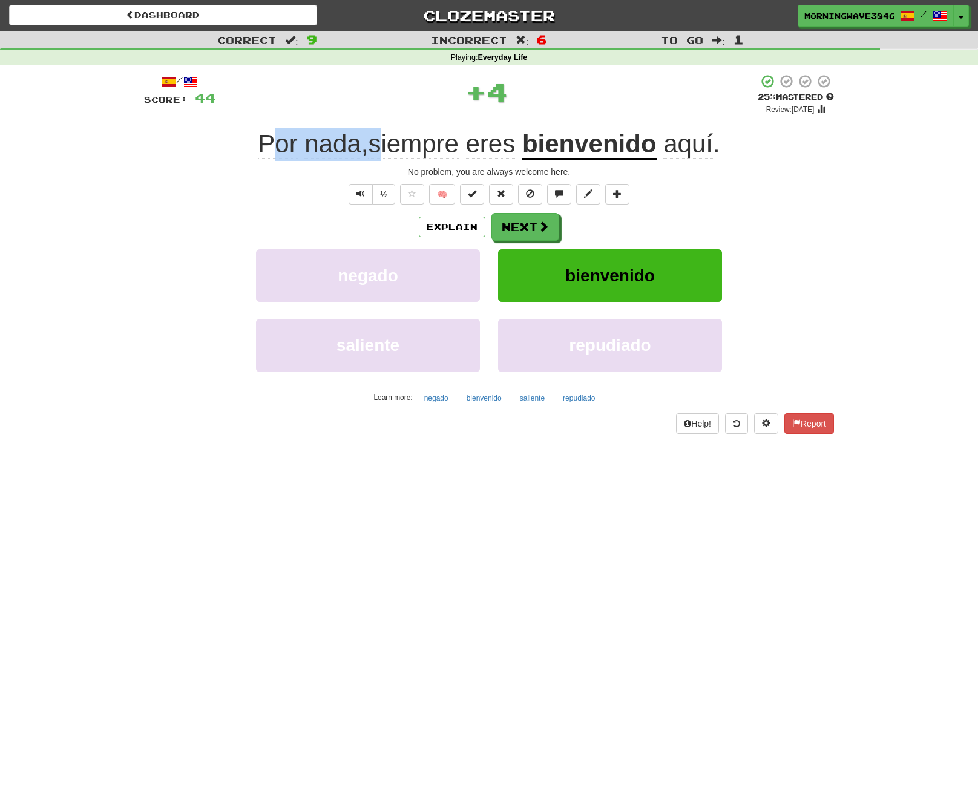
drag, startPoint x: 264, startPoint y: 149, endPoint x: 368, endPoint y: 156, distance: 104.9
click at [378, 157] on span "Por nada , siempre eres" at bounding box center [390, 143] width 264 height 29
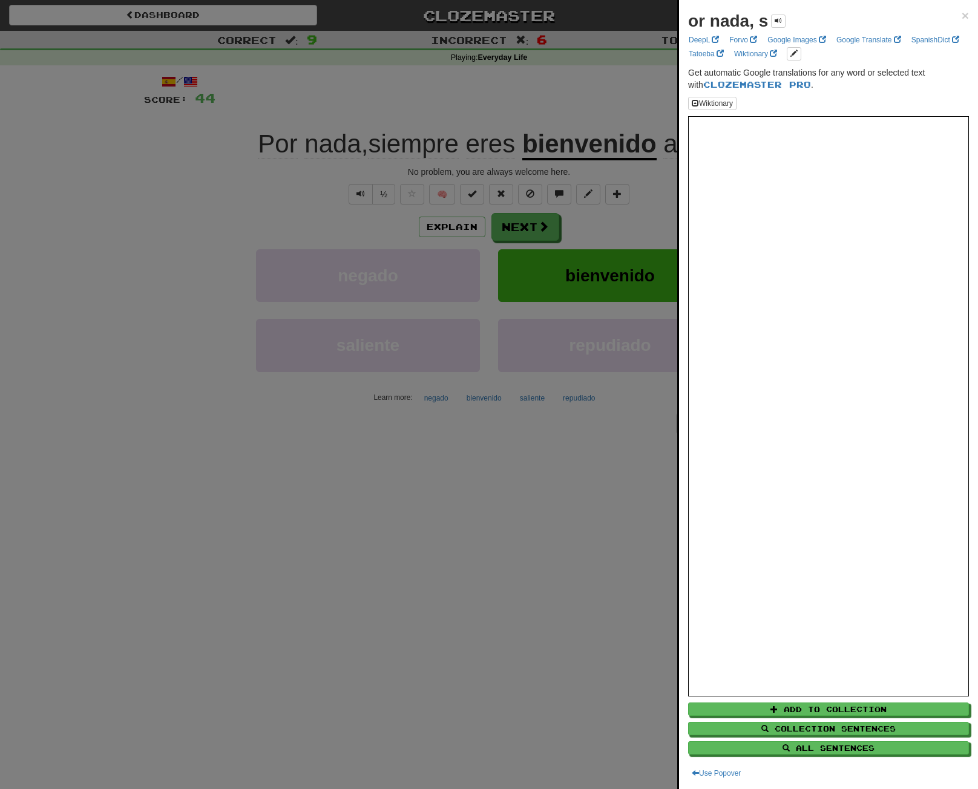
click at [242, 188] on div at bounding box center [489, 394] width 978 height 789
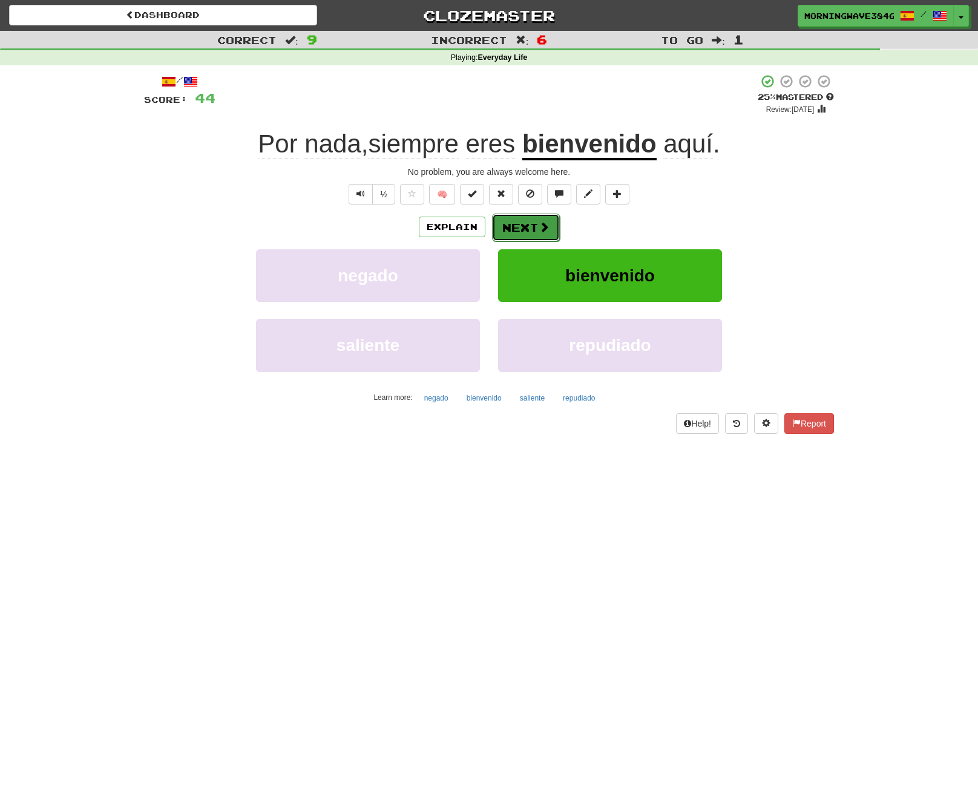
click at [505, 226] on button "Next" at bounding box center [526, 228] width 68 height 28
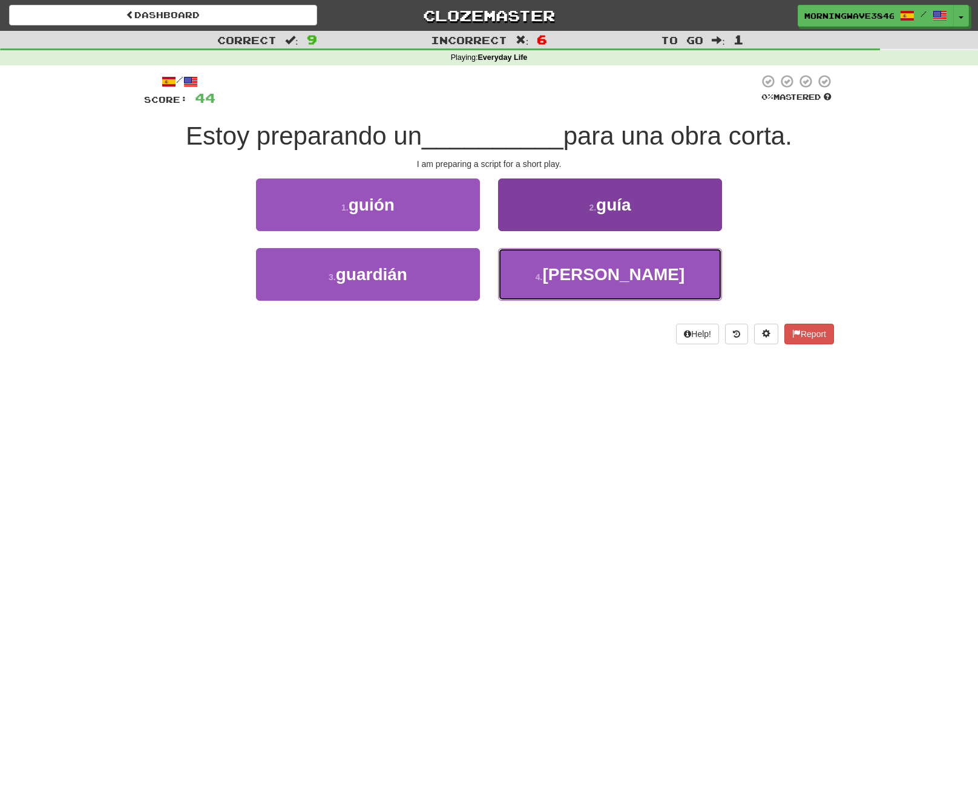
click at [642, 278] on button "4 . [PERSON_NAME]" at bounding box center [610, 274] width 224 height 53
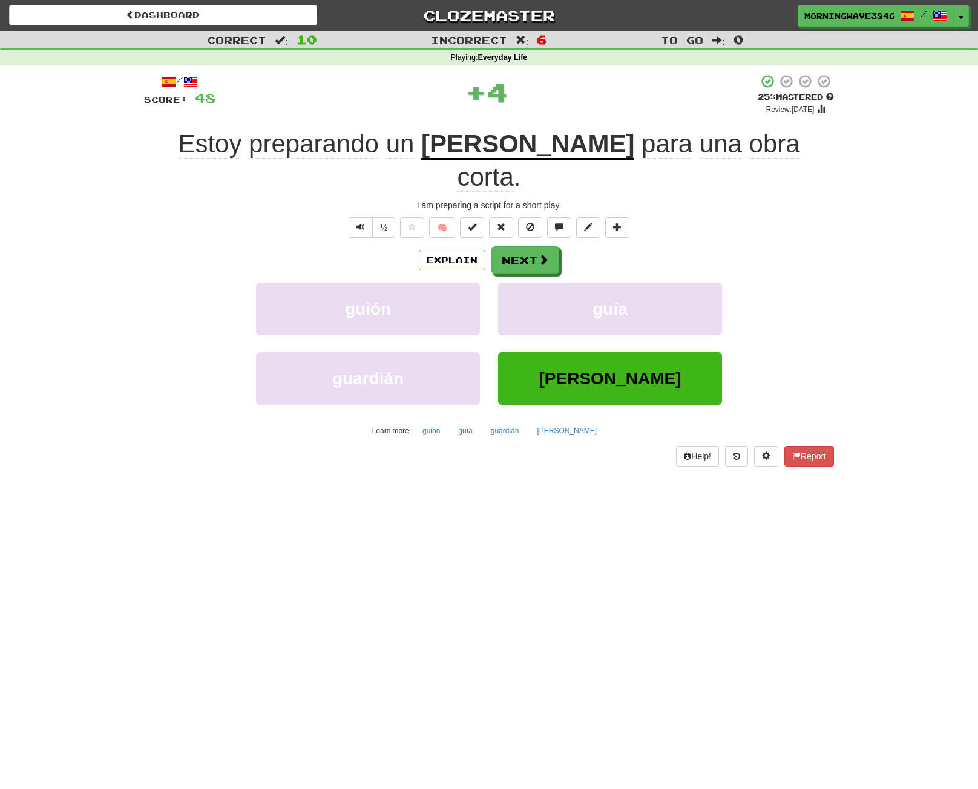
click at [488, 142] on u "[PERSON_NAME]" at bounding box center [527, 144] width 213 height 31
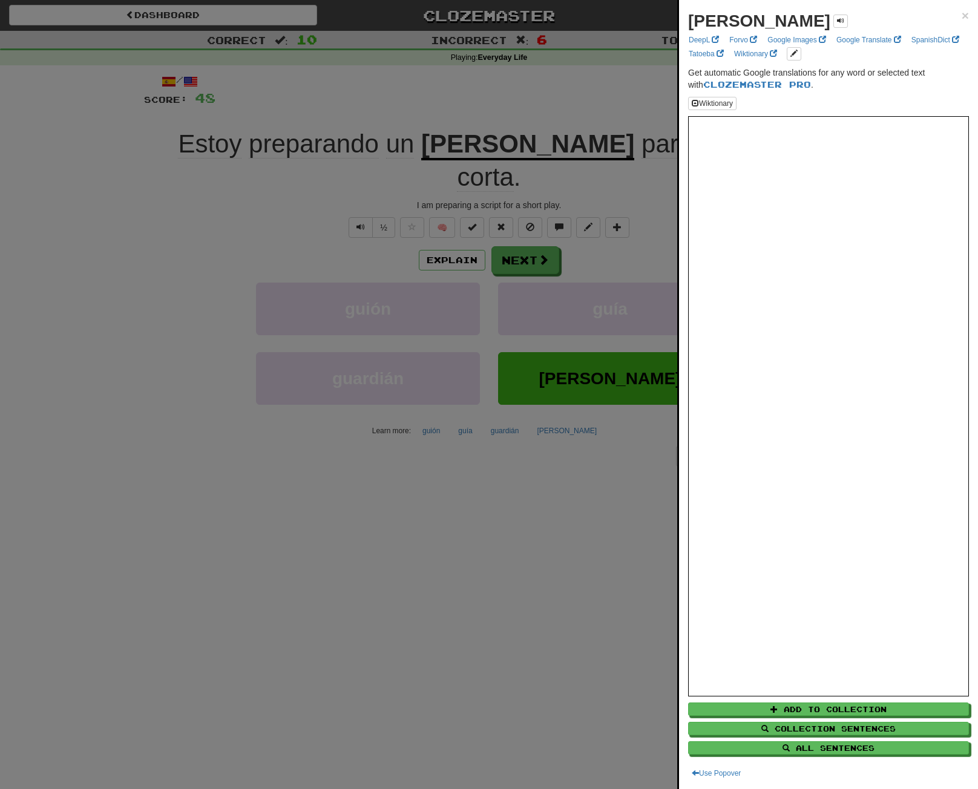
click at [655, 197] on div at bounding box center [489, 394] width 978 height 789
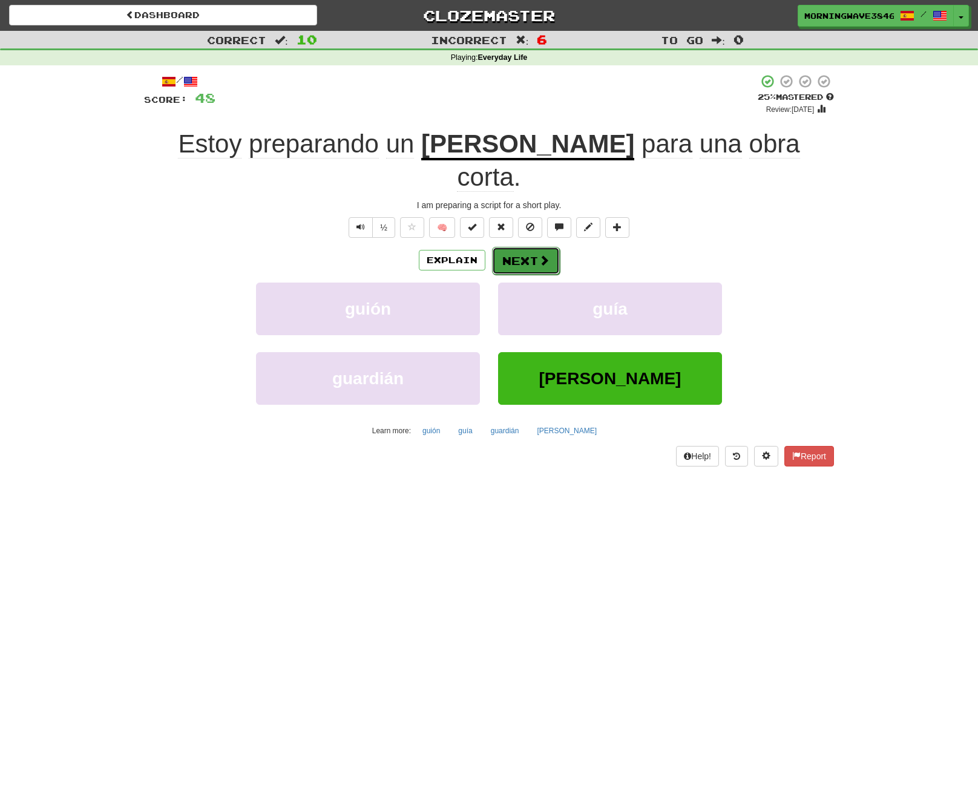
click at [517, 247] on button "Next" at bounding box center [526, 261] width 68 height 28
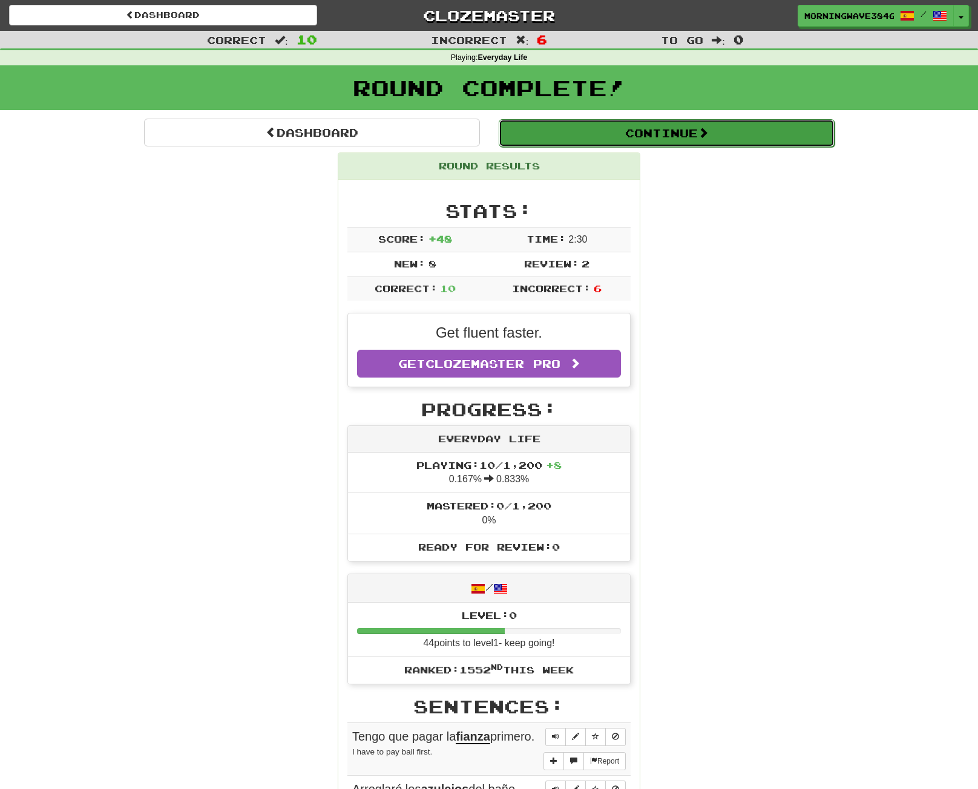
click at [696, 138] on button "Continue" at bounding box center [667, 133] width 336 height 28
